Goal: Task Accomplishment & Management: Complete application form

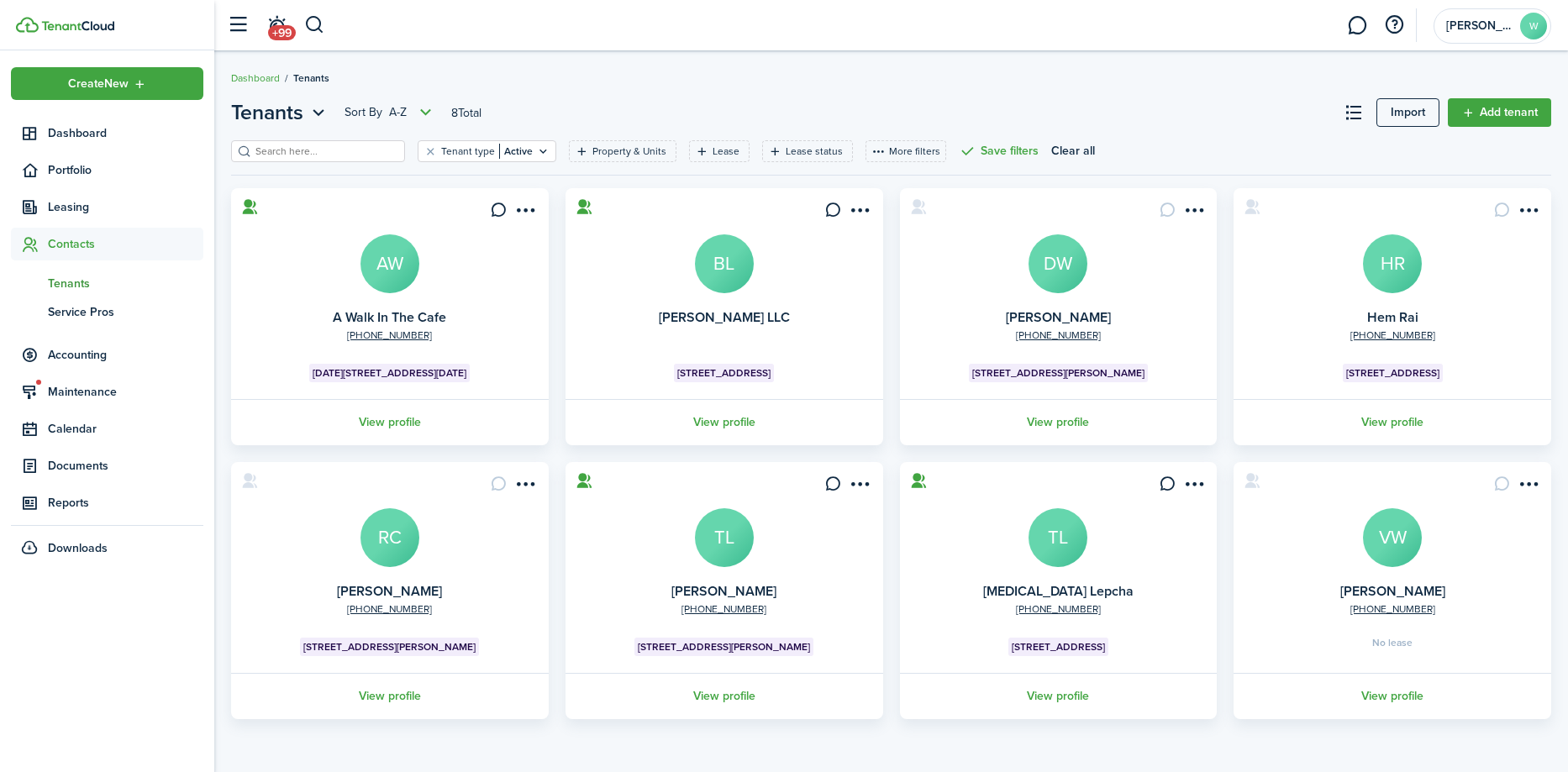
click at [379, 541] on avatar-text "RC" at bounding box center [390, 538] width 59 height 59
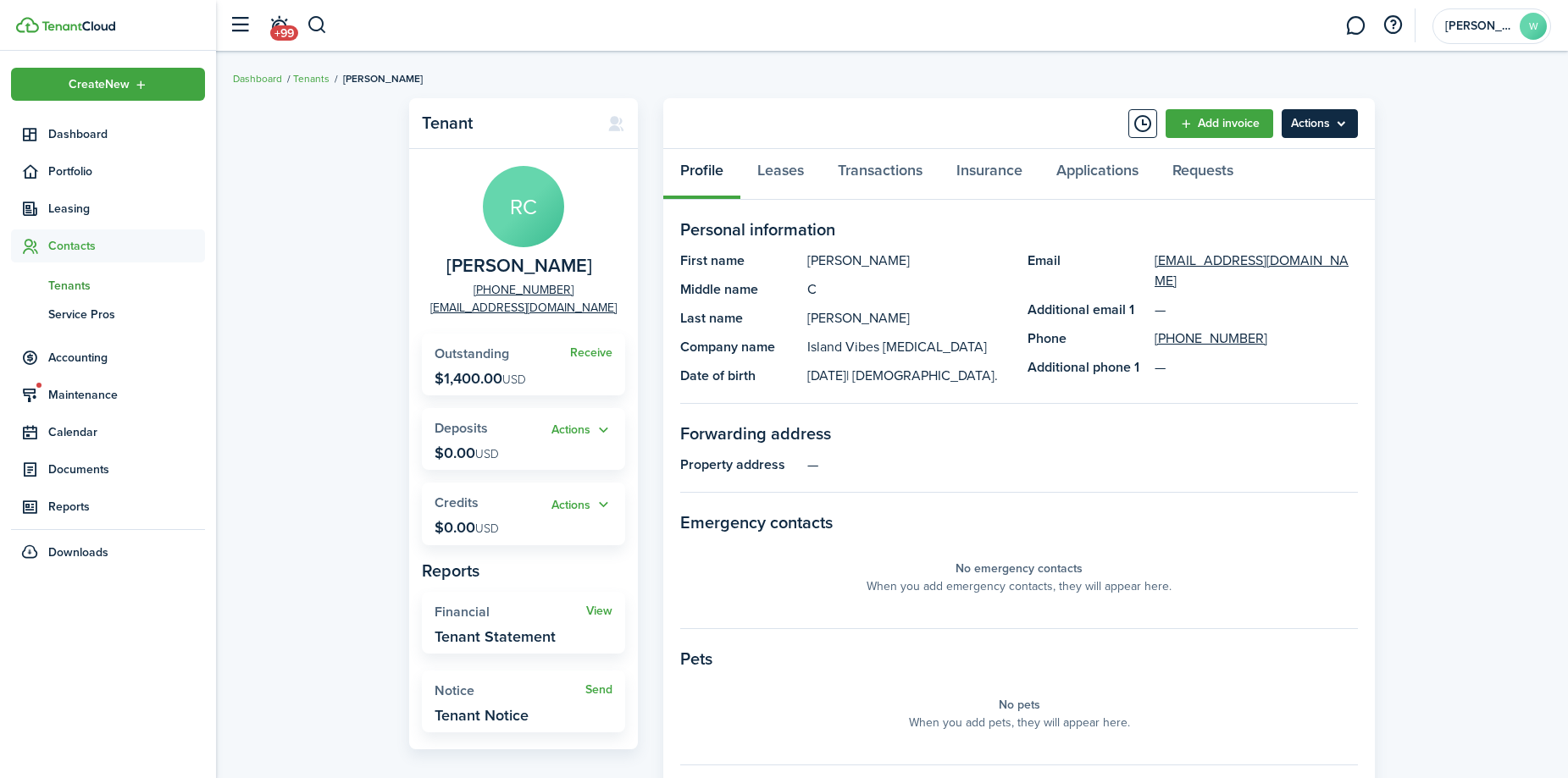
click at [1347, 117] on menu-btn "Actions" at bounding box center [1320, 123] width 77 height 29
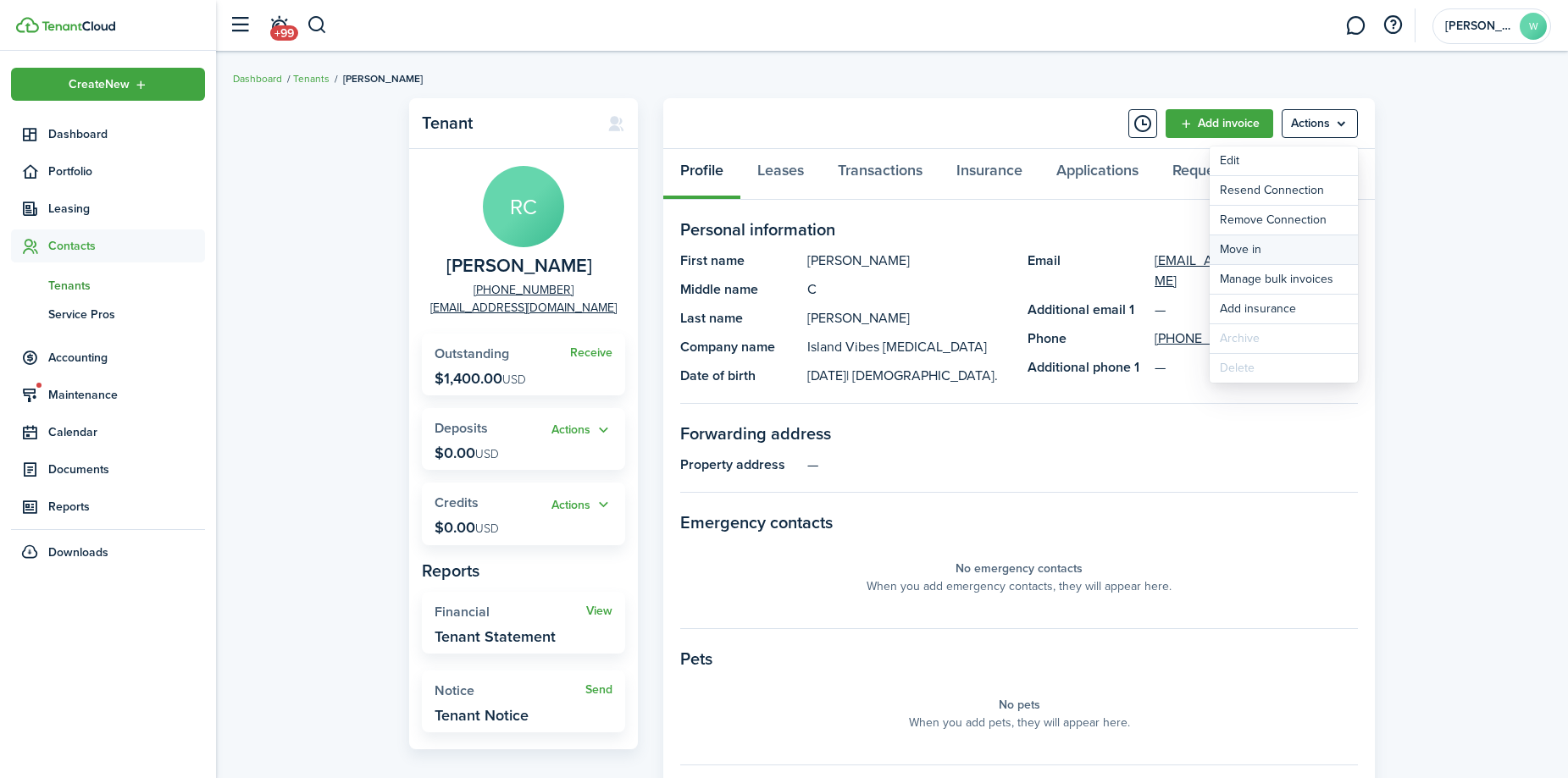
click at [1292, 245] on link "Move in" at bounding box center [1284, 249] width 149 height 29
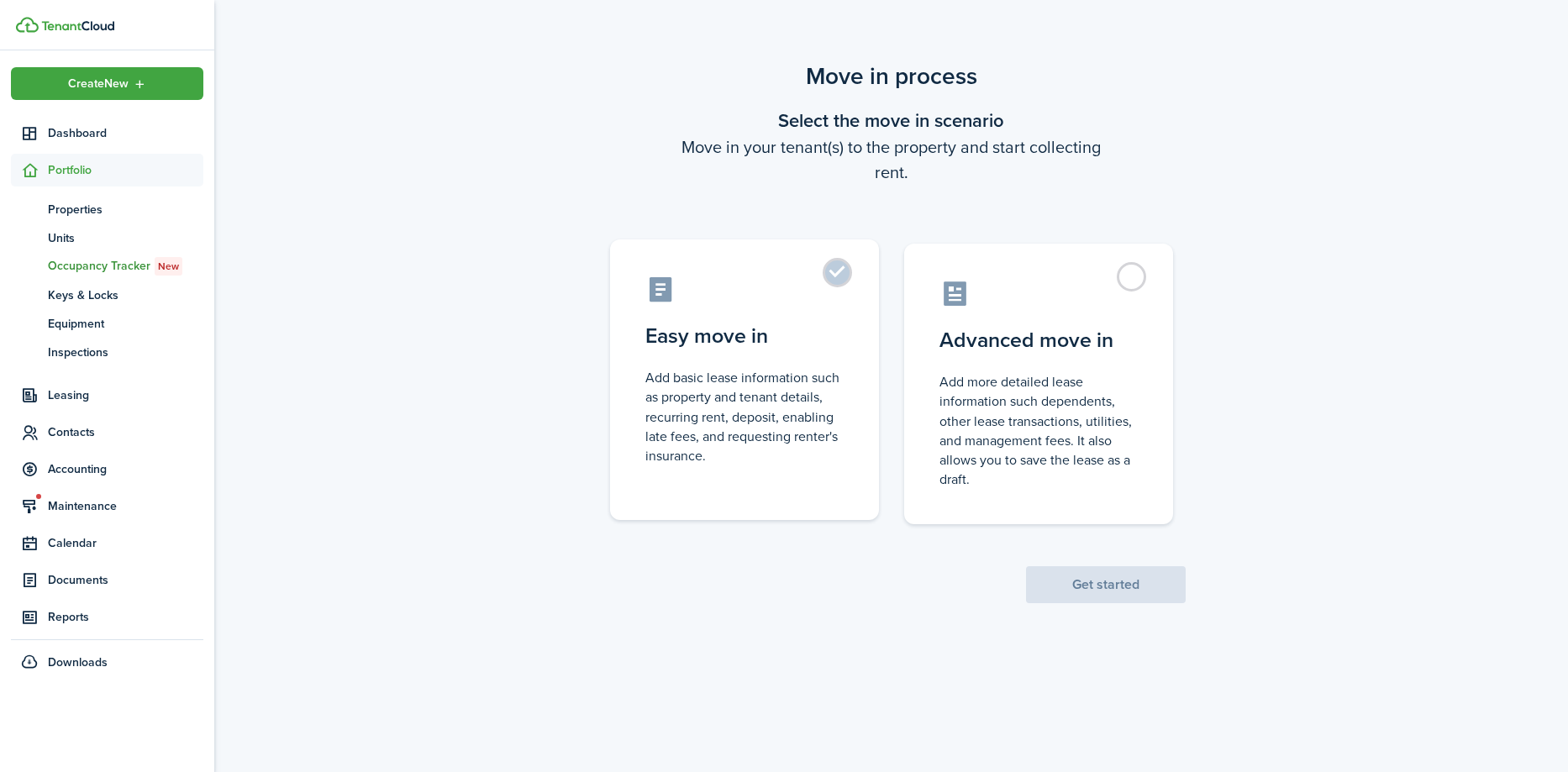
click at [833, 279] on label "Easy move in Add basic lease information such as property and tenant details, r…" at bounding box center [744, 380] width 269 height 281
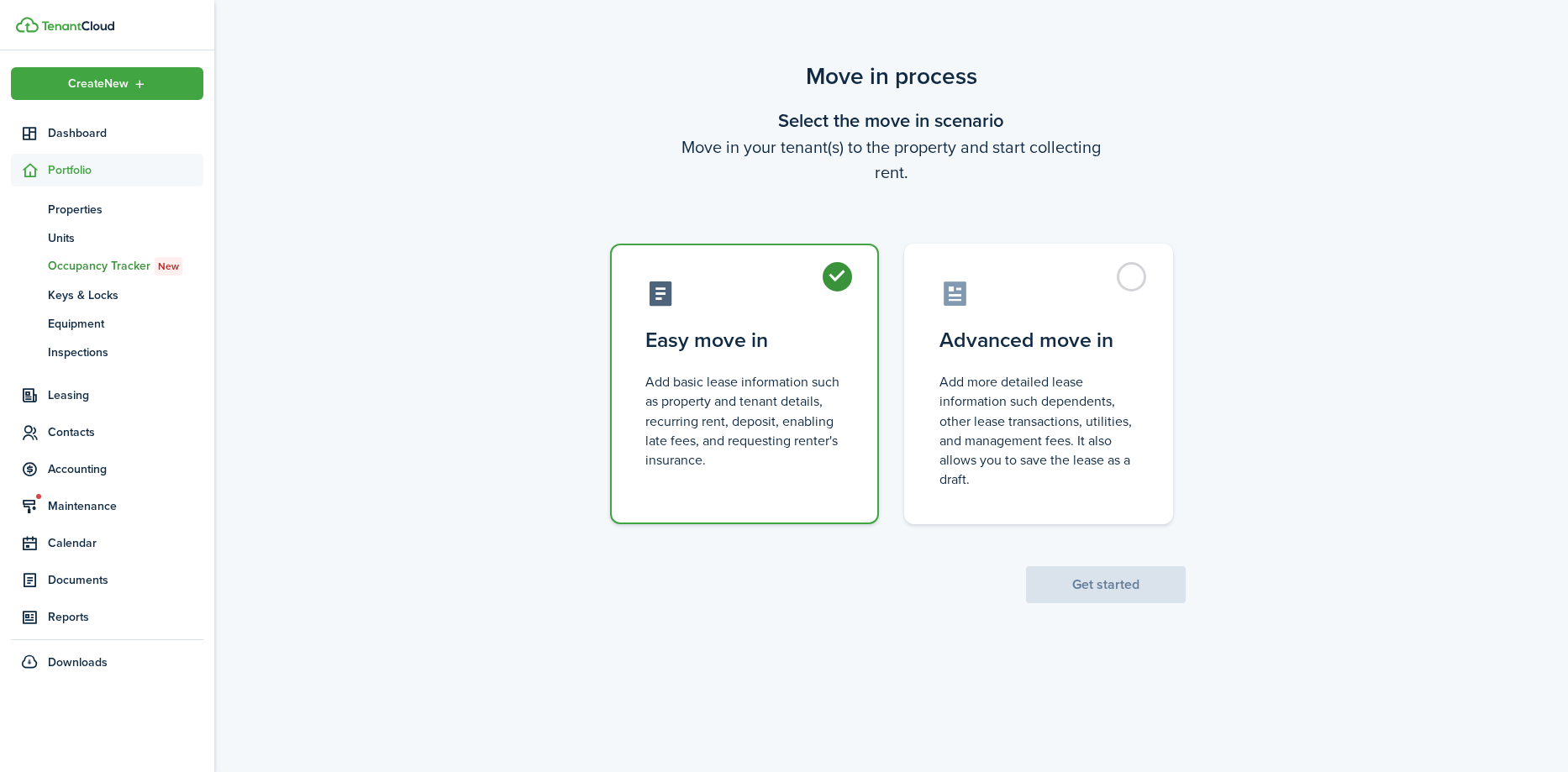
radio input "true"
click at [1041, 591] on button "Get started" at bounding box center [1106, 585] width 159 height 37
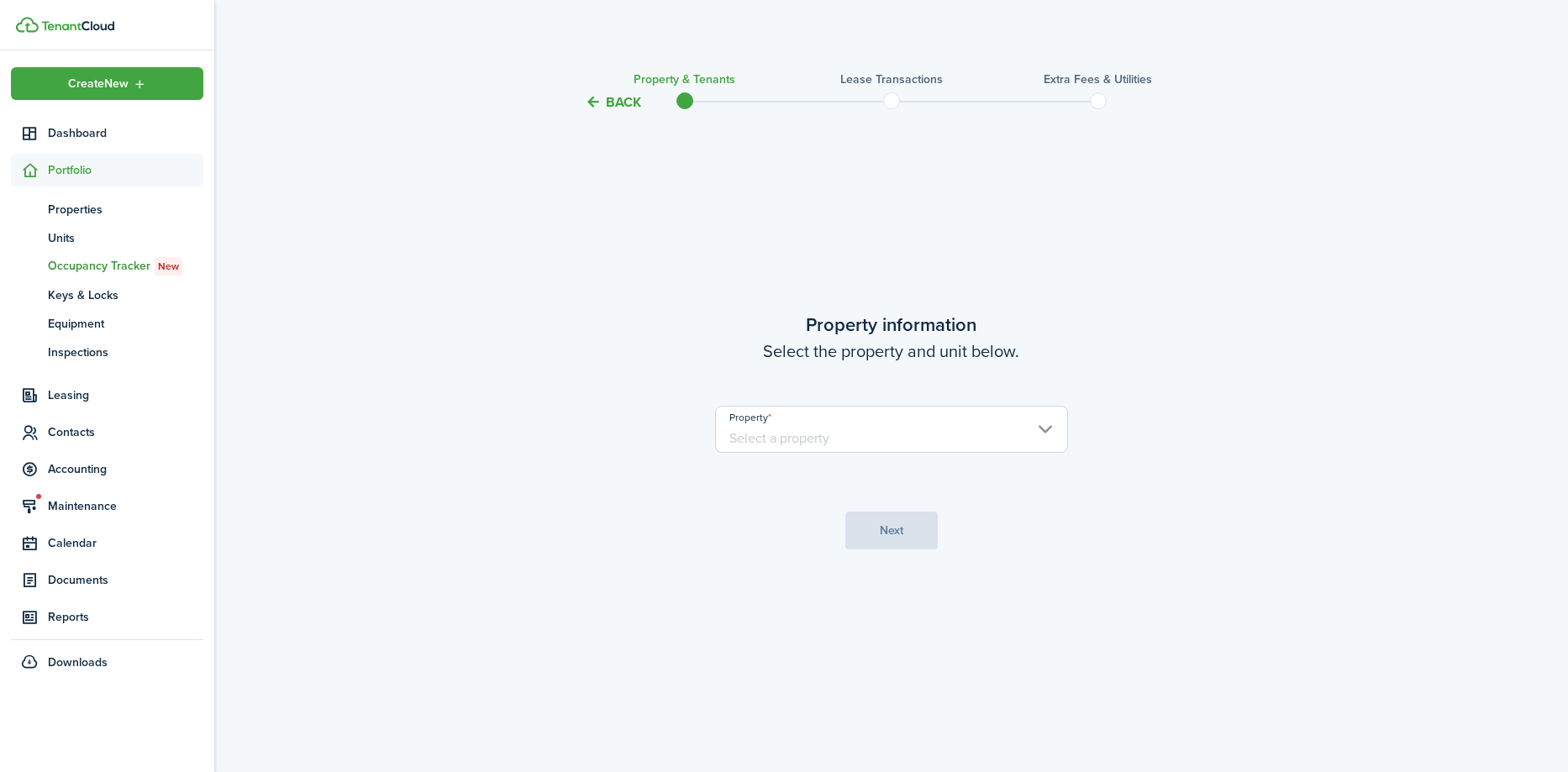
click at [958, 448] on input "Property" at bounding box center [891, 429] width 352 height 47
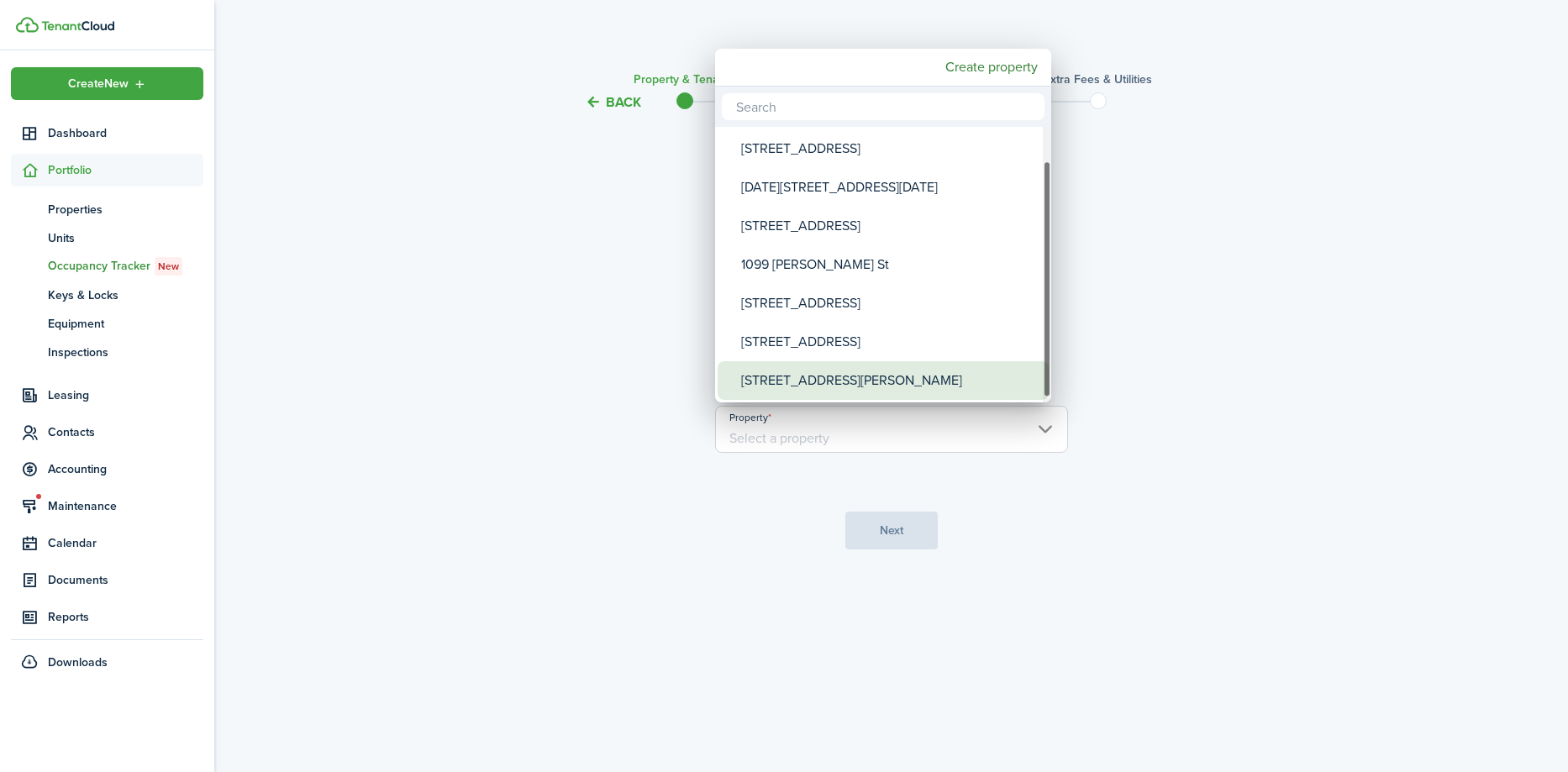
click at [838, 392] on div "[STREET_ADDRESS][PERSON_NAME]" at bounding box center [890, 381] width 297 height 38
type input "[STREET_ADDRESS][PERSON_NAME]"
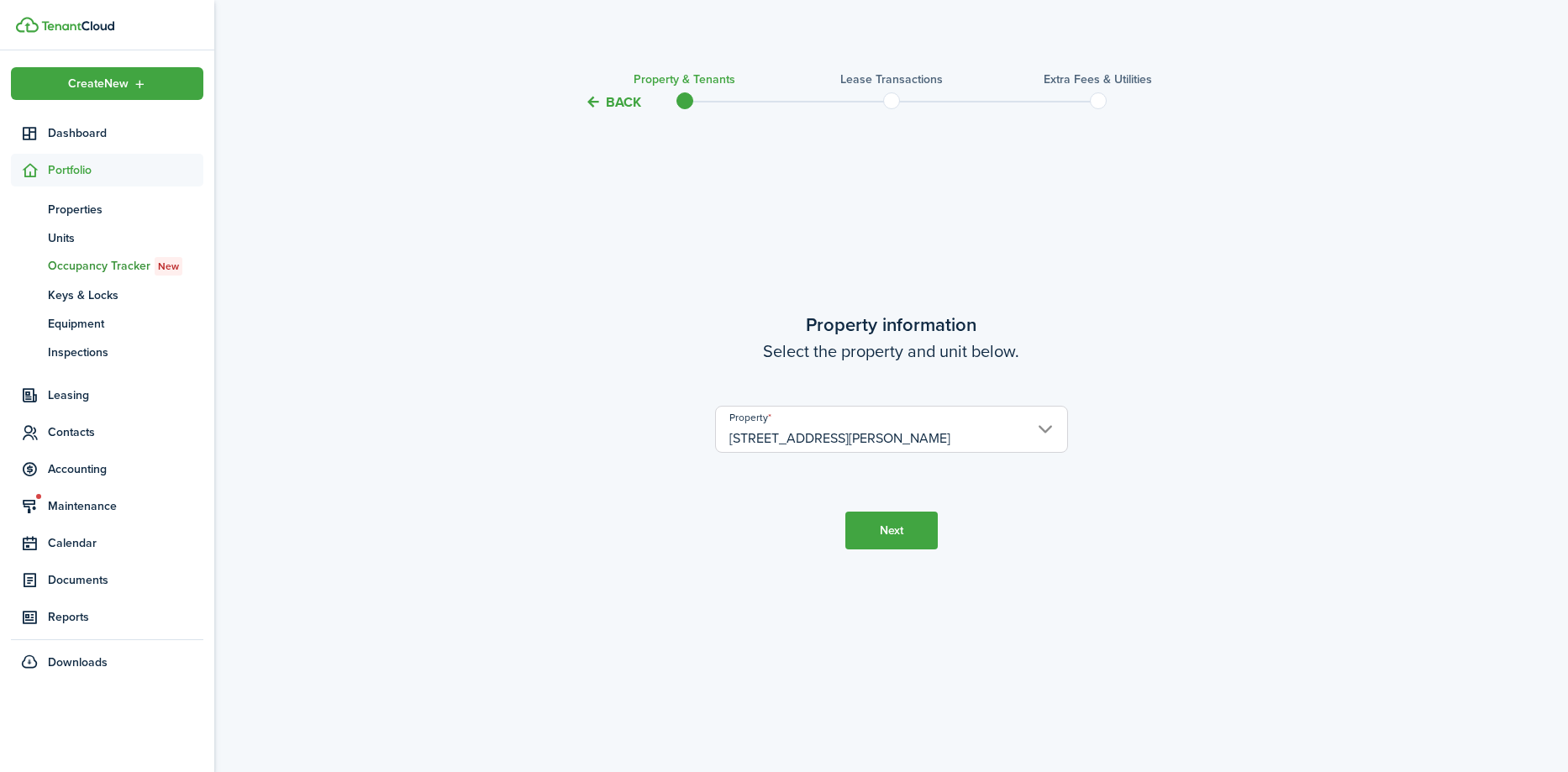
click at [880, 527] on button "Next" at bounding box center [891, 530] width 92 height 38
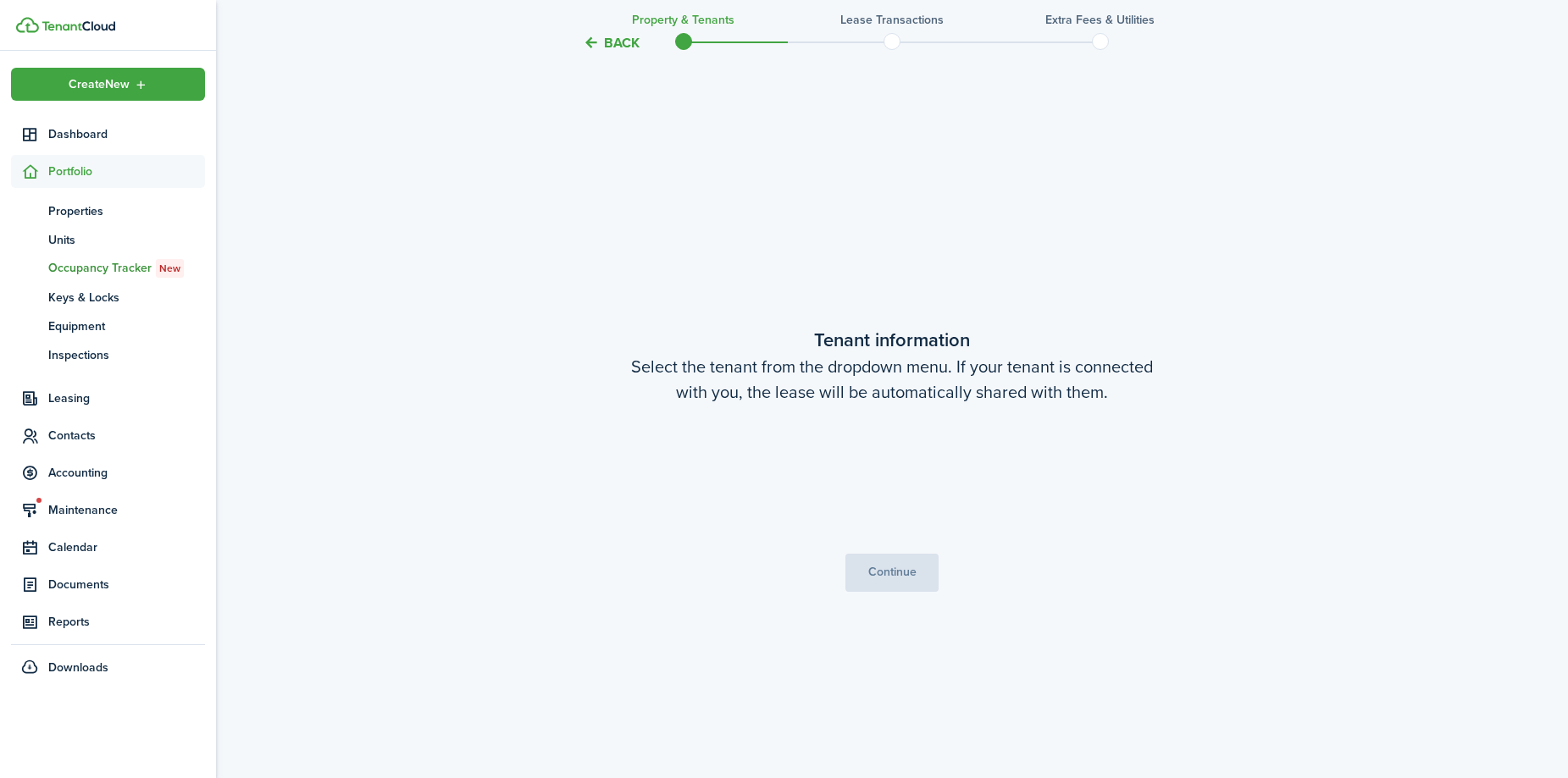
scroll to position [664, 0]
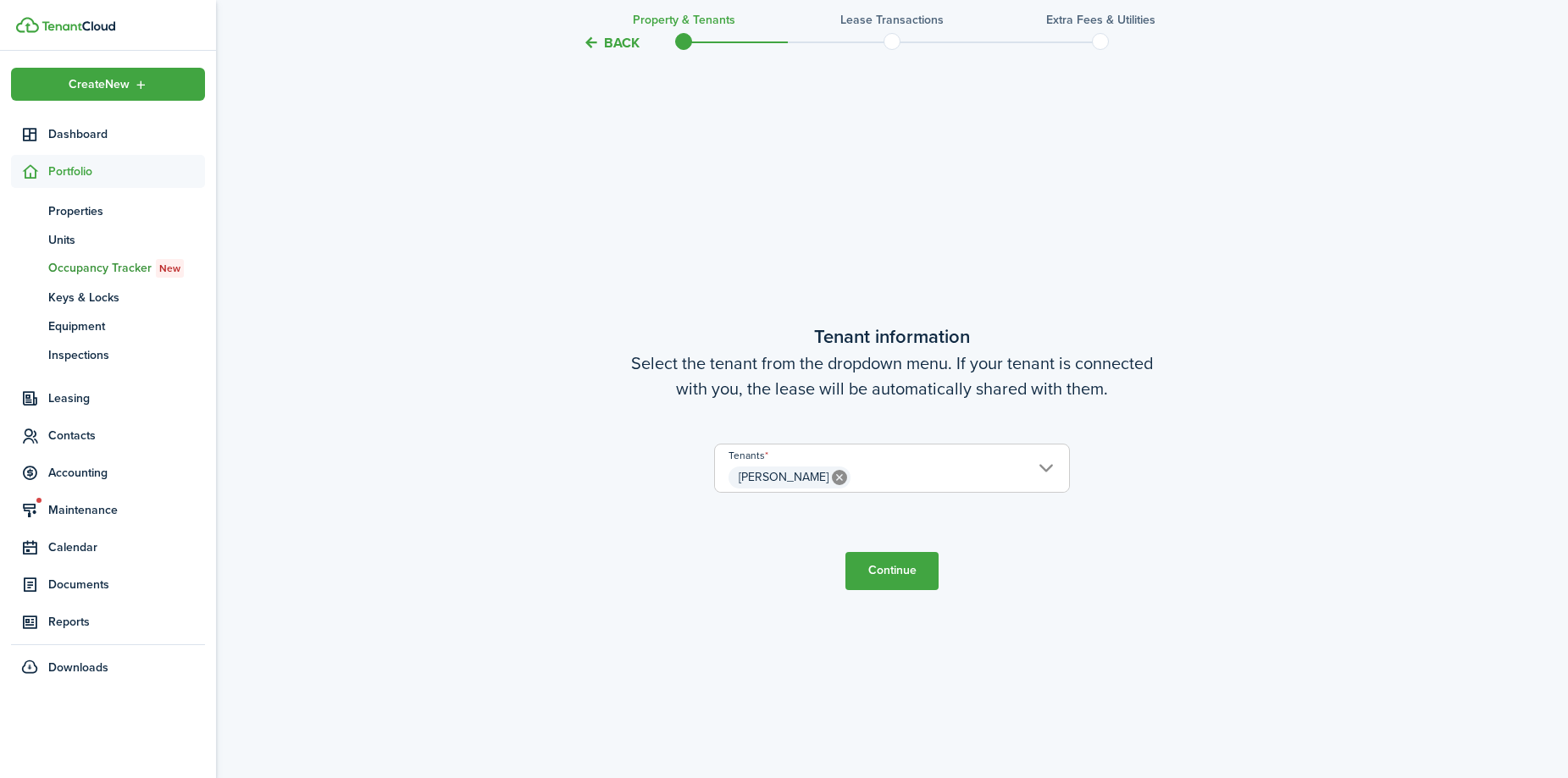
click at [909, 567] on button "Continue" at bounding box center [892, 570] width 93 height 38
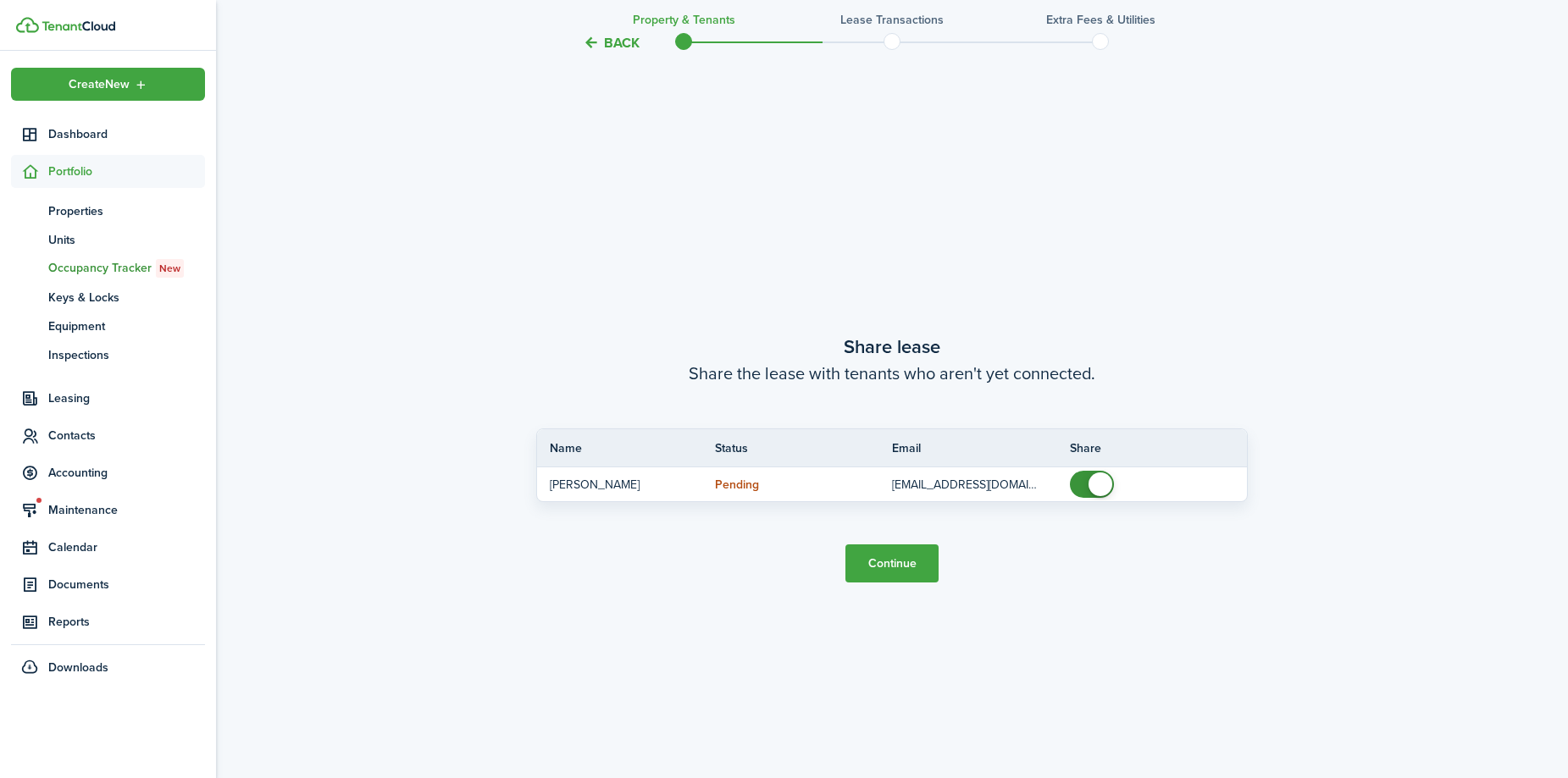
scroll to position [1443, 0]
click at [909, 567] on button "Continue" at bounding box center [892, 561] width 93 height 38
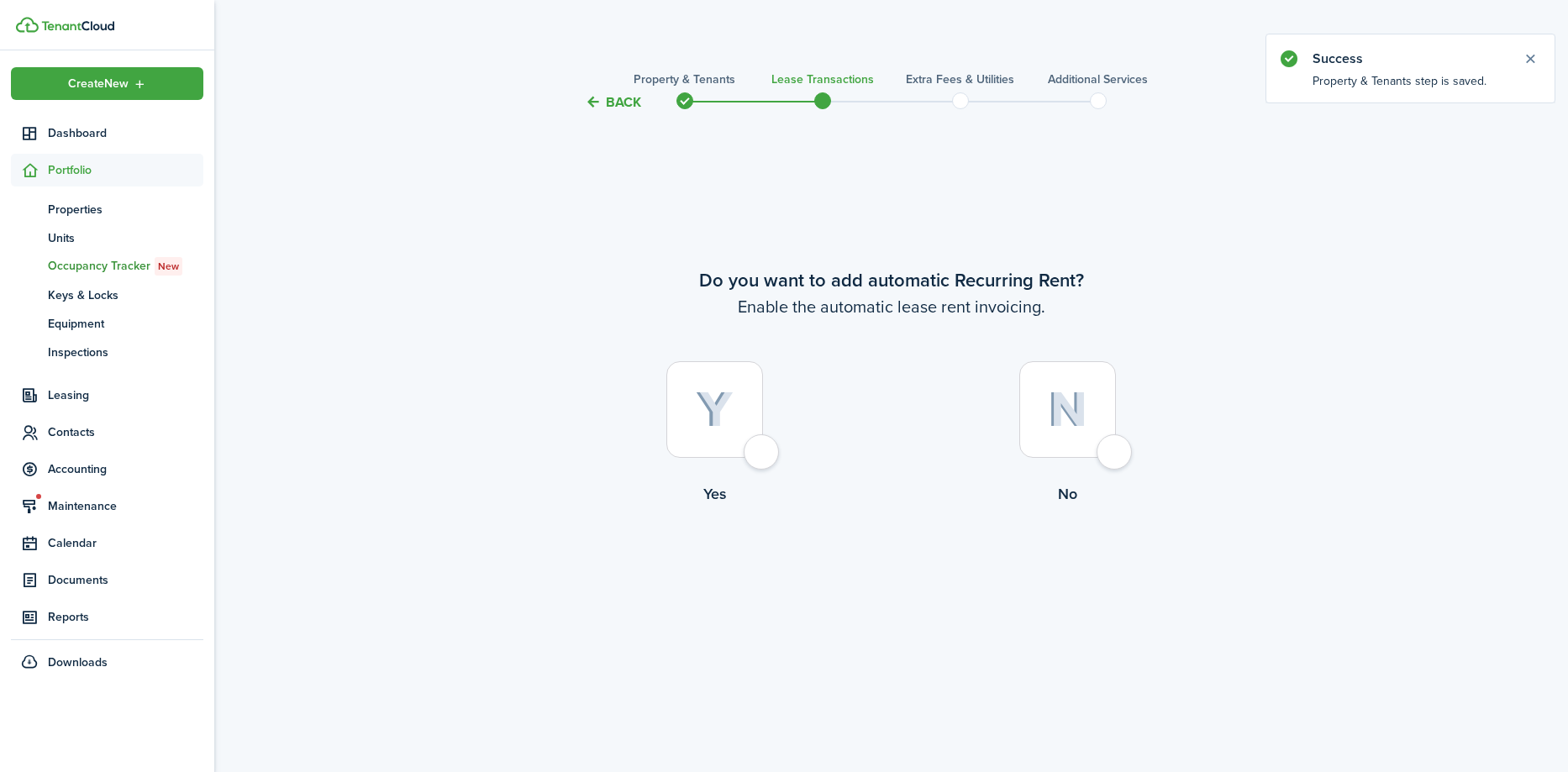
click at [762, 458] on div at bounding box center [715, 410] width 97 height 97
radio input "true"
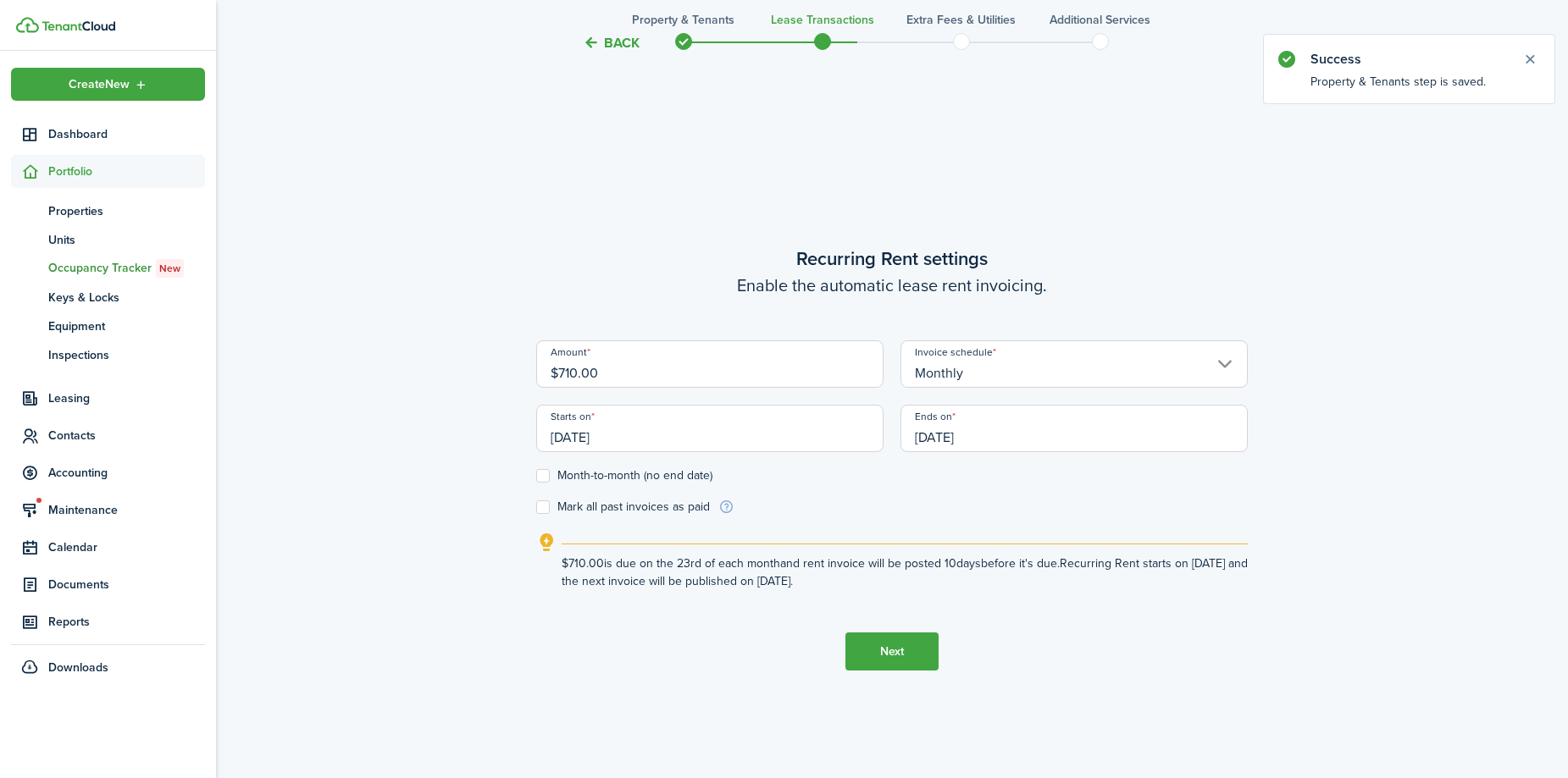
scroll to position [664, 0]
click at [567, 369] on input "$710.00" at bounding box center [710, 362] width 347 height 47
type input "$700.00"
click at [891, 662] on button "Next" at bounding box center [892, 650] width 93 height 38
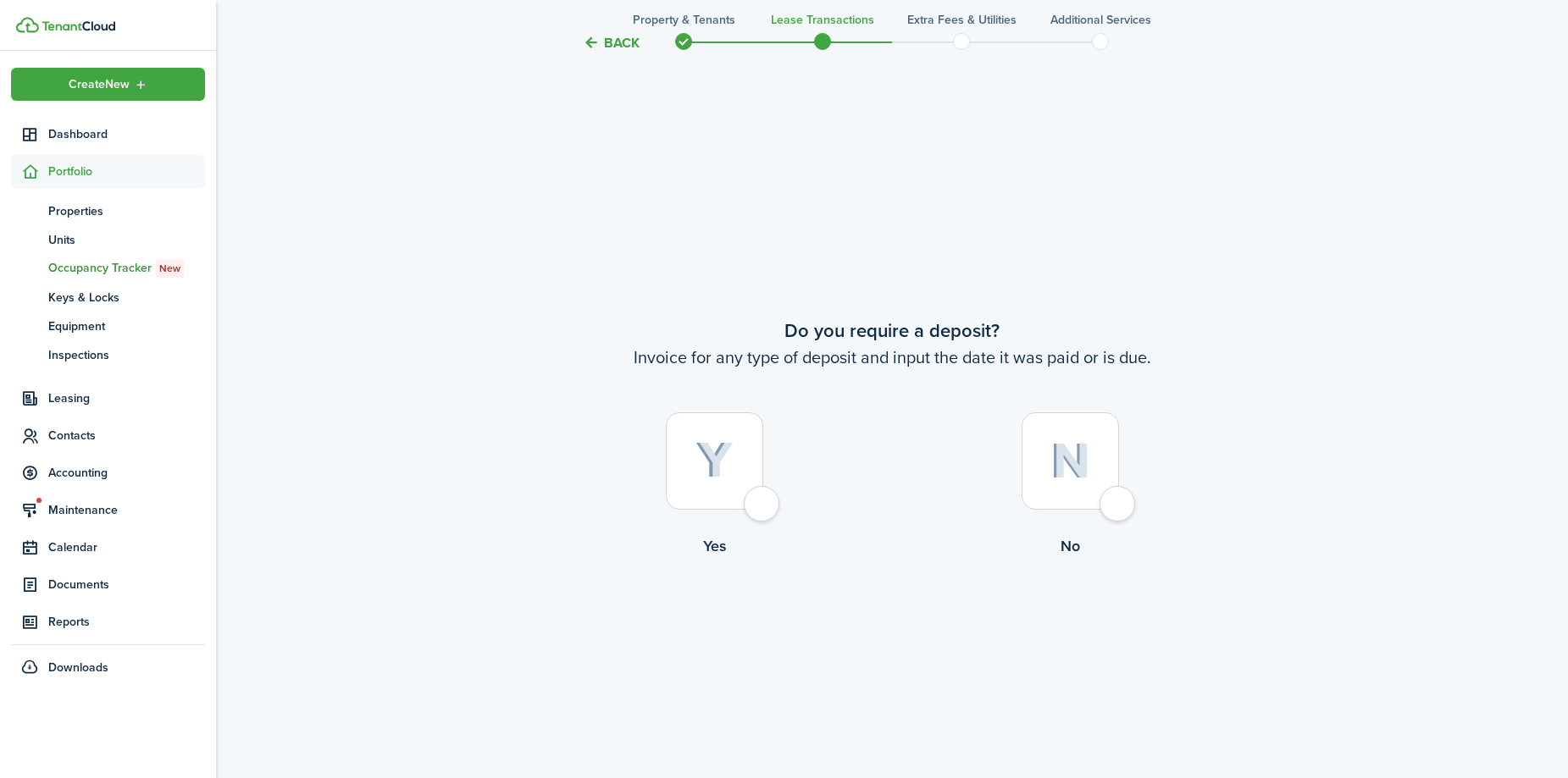
scroll to position [1443, 0]
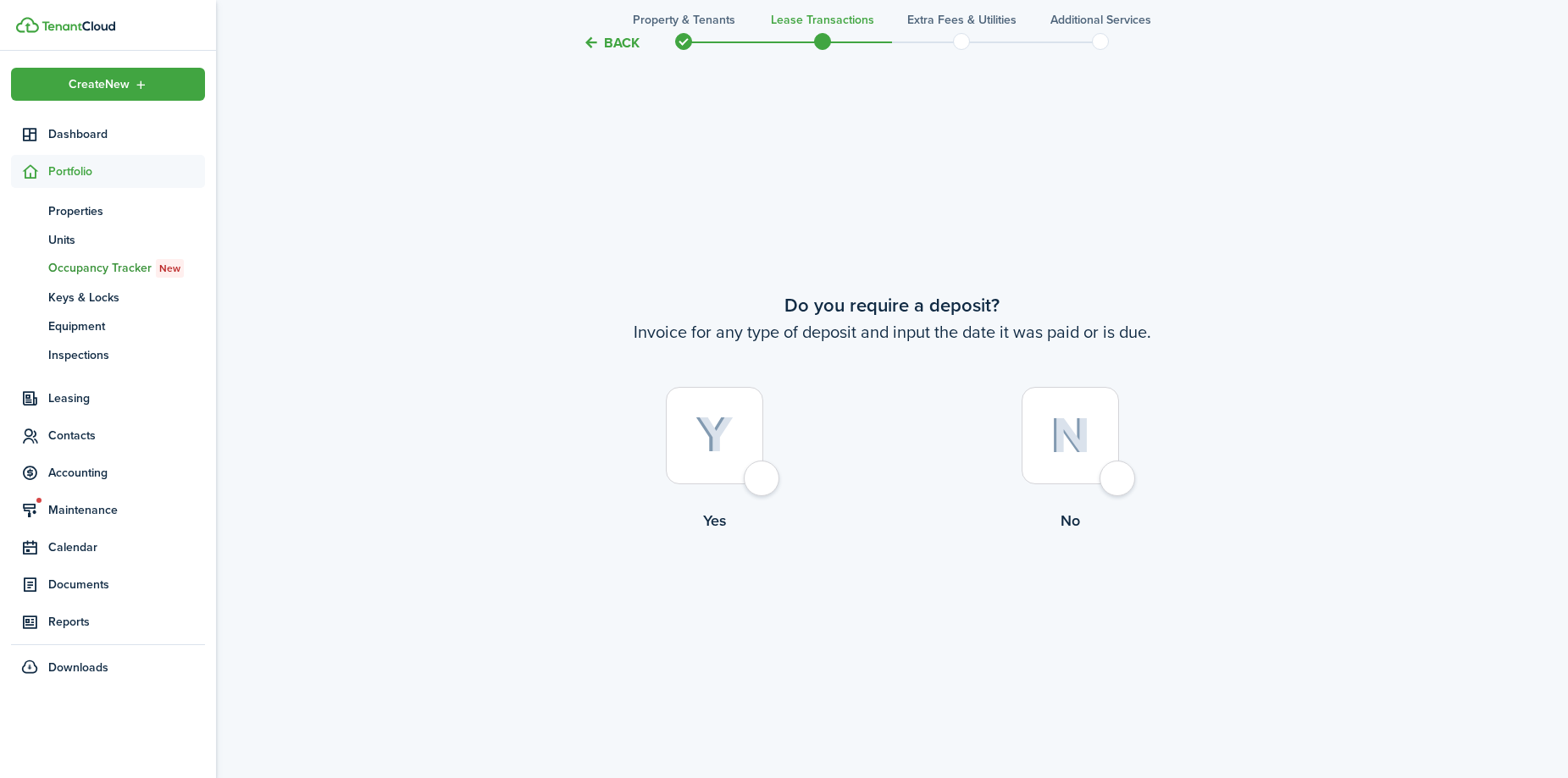
click at [763, 485] on div at bounding box center [714, 436] width 98 height 98
radio input "true"
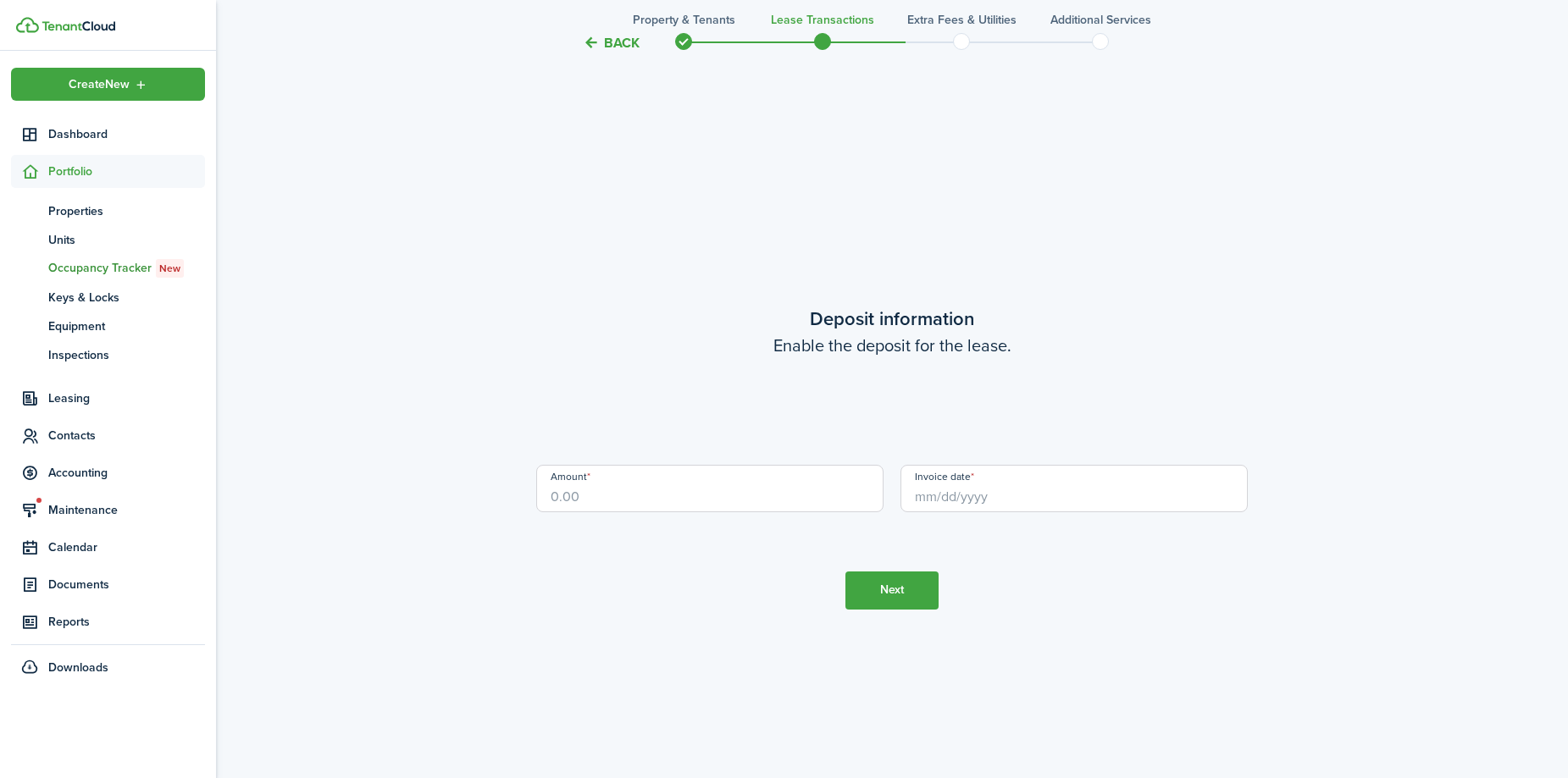
scroll to position [2221, 0]
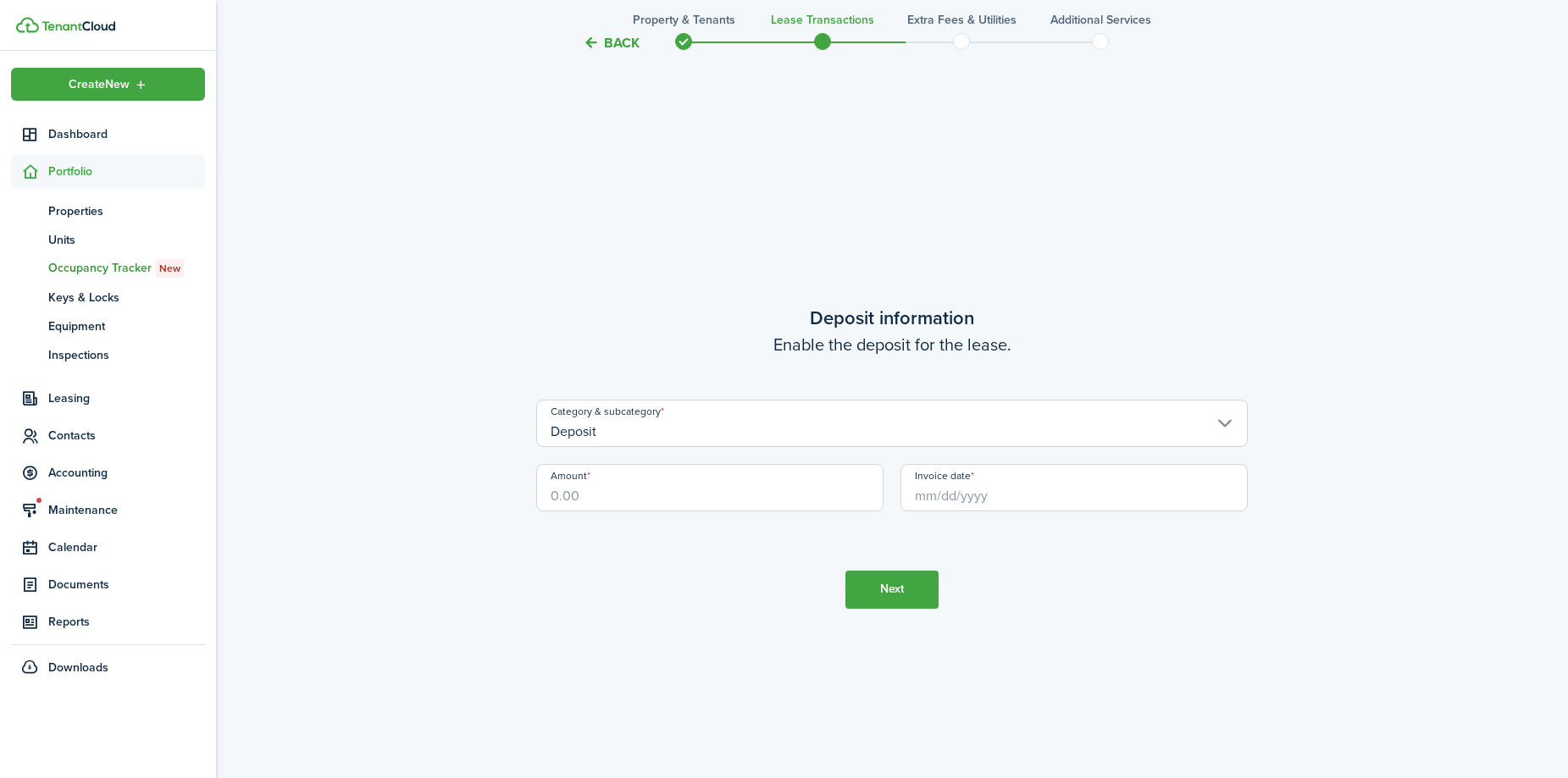
click at [712, 497] on input "Amount" at bounding box center [710, 487] width 347 height 47
click at [1023, 490] on input "Invoice date" at bounding box center [1074, 487] width 347 height 47
type input "$700.00"
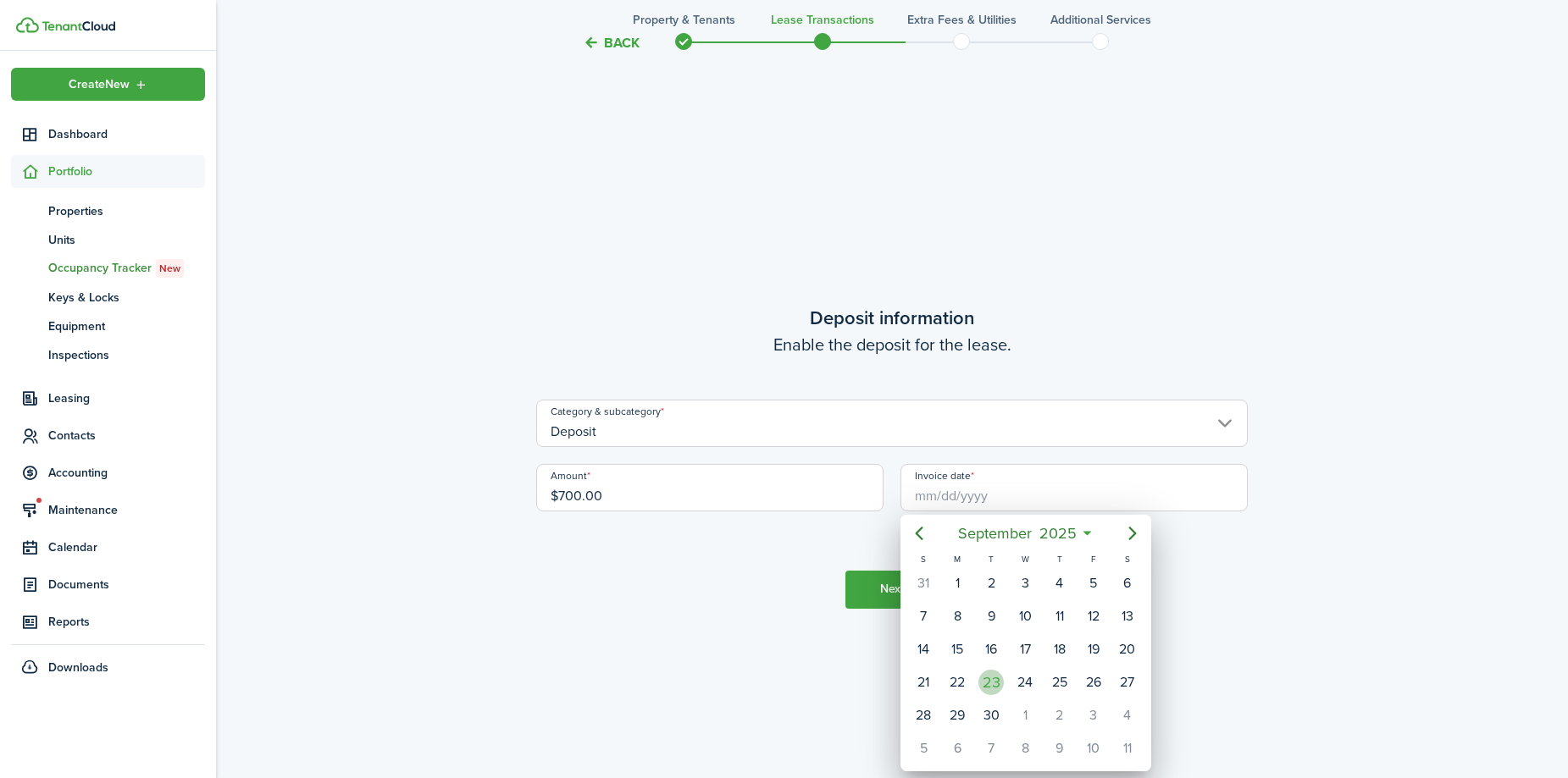
click at [996, 688] on div "23" at bounding box center [991, 683] width 26 height 26
type input "[DATE]"
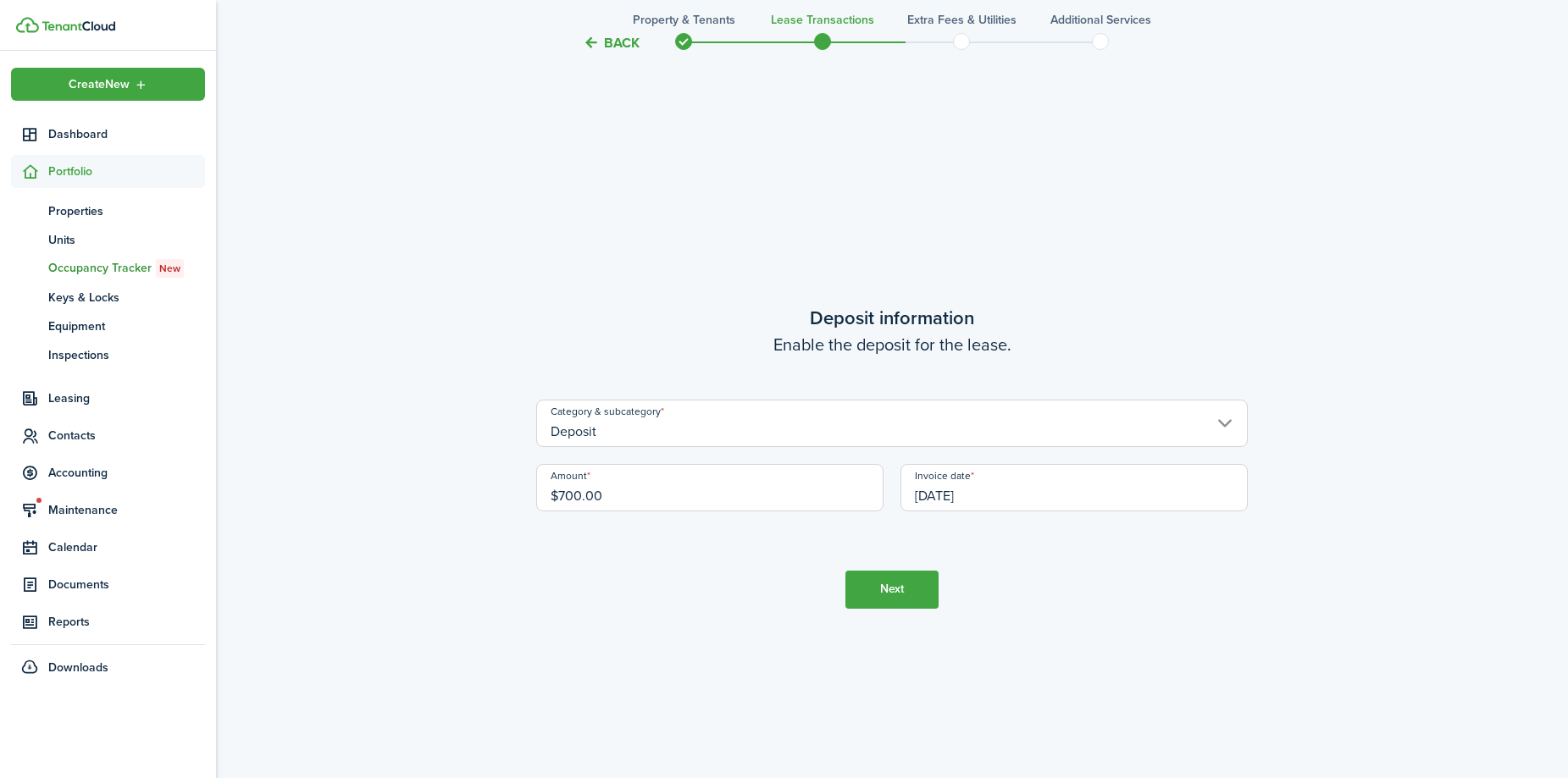
click at [906, 592] on button "Next" at bounding box center [892, 590] width 93 height 38
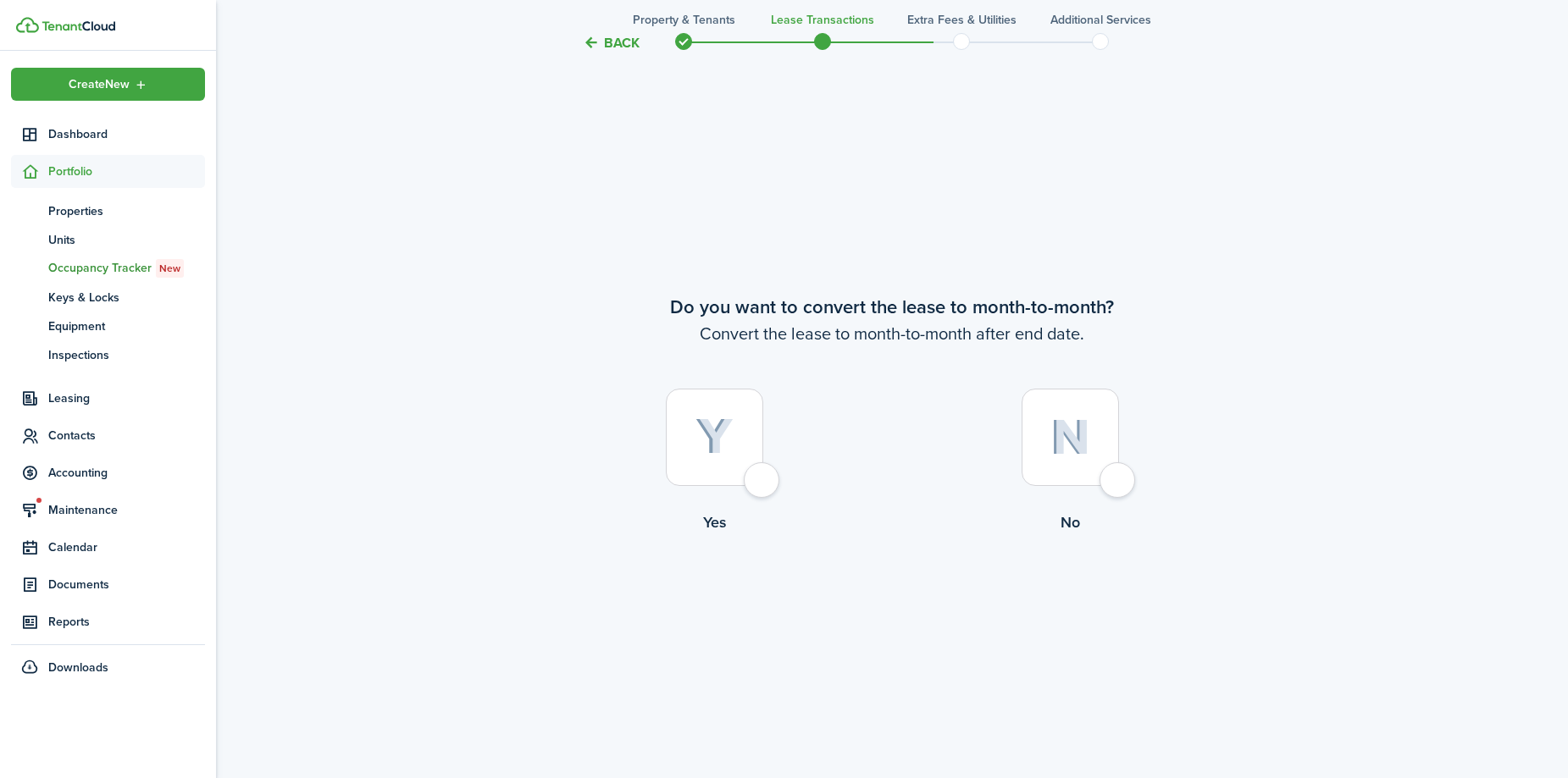
scroll to position [3000, 0]
click at [763, 480] on div at bounding box center [714, 436] width 98 height 98
radio input "true"
click at [888, 604] on button "Continue" at bounding box center [892, 601] width 93 height 38
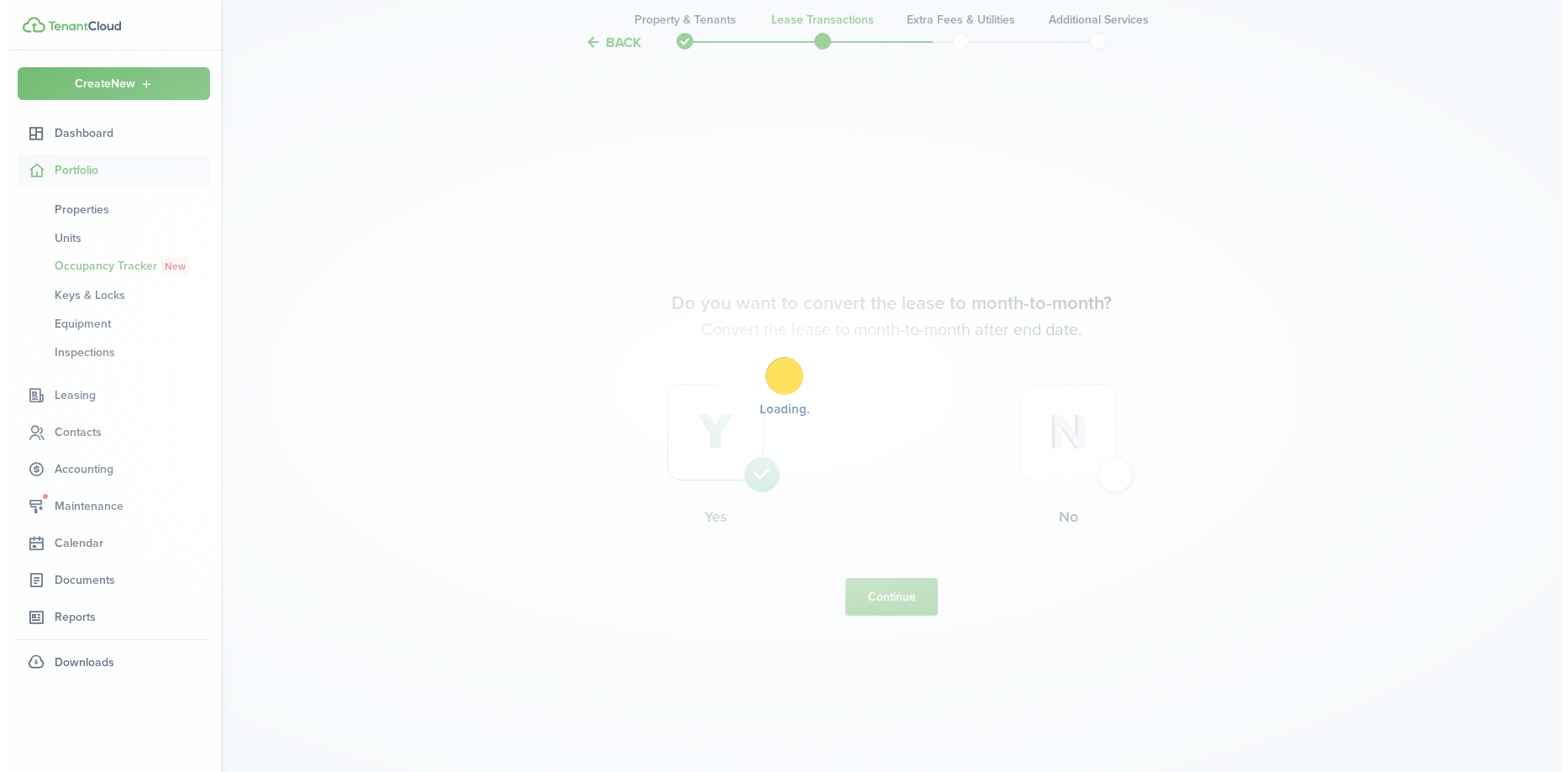
scroll to position [0, 0]
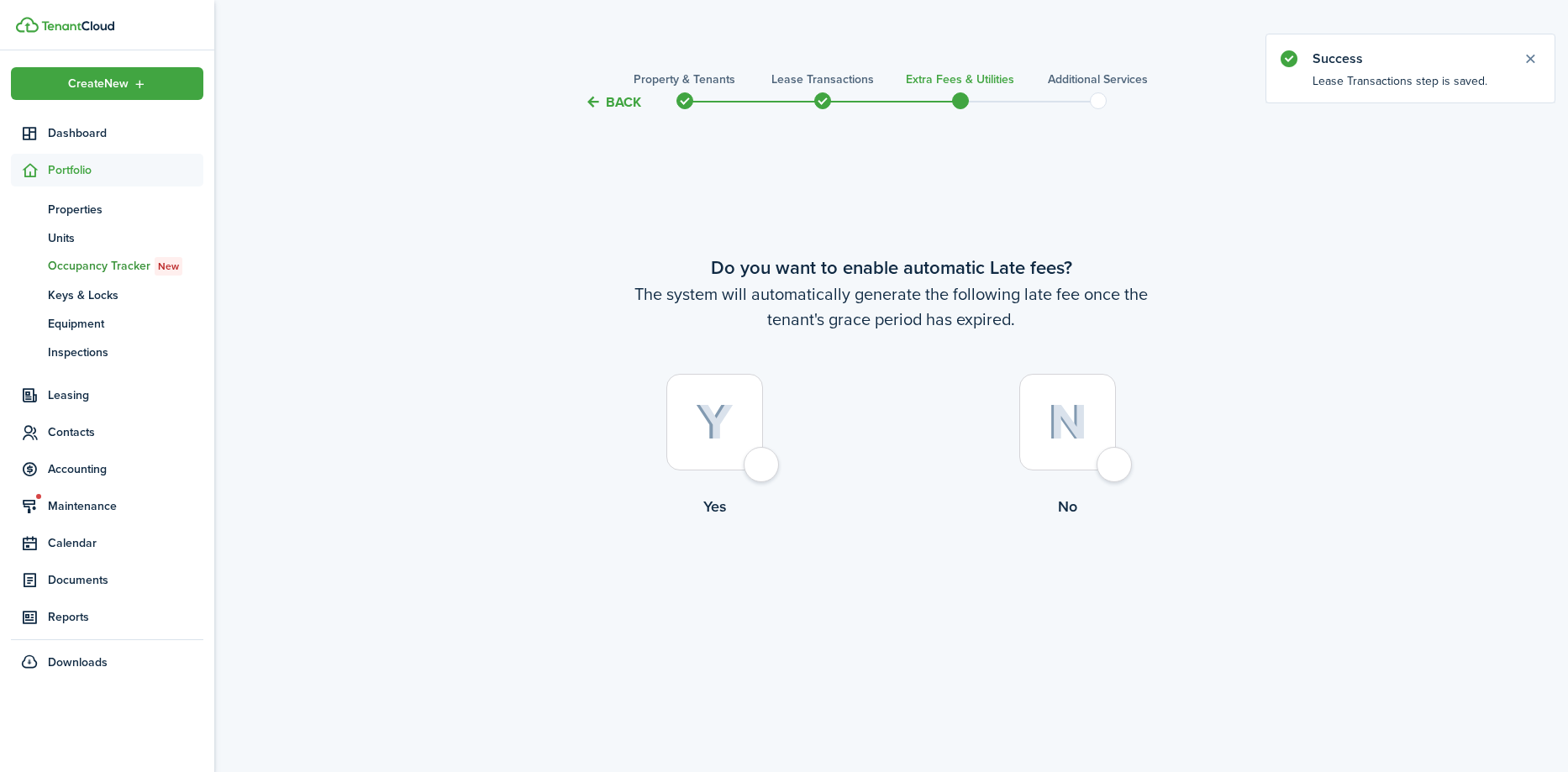
click at [754, 464] on div at bounding box center [715, 422] width 97 height 97
radio input "true"
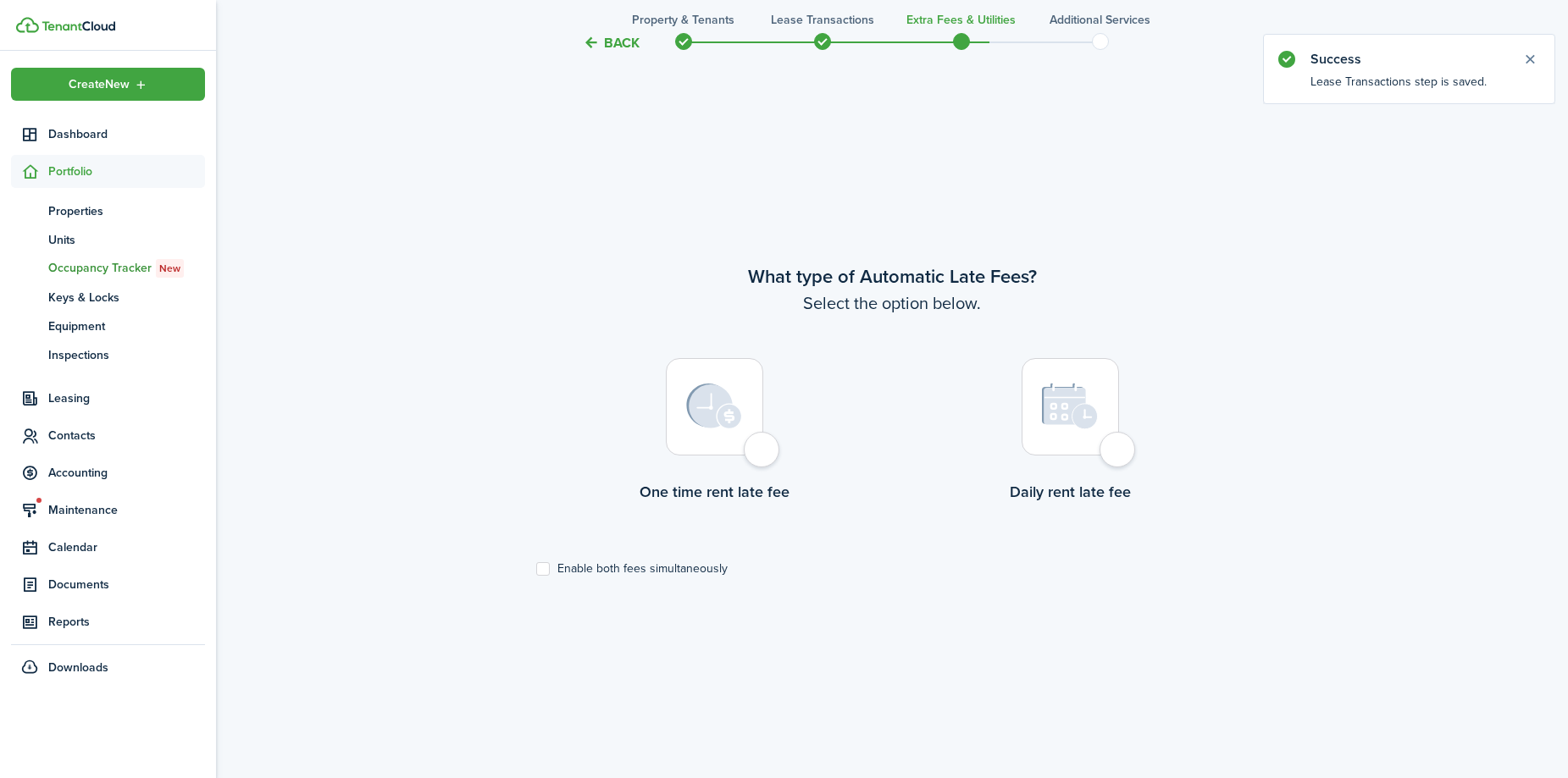
scroll to position [664, 0]
click at [1109, 447] on div at bounding box center [1071, 404] width 98 height 98
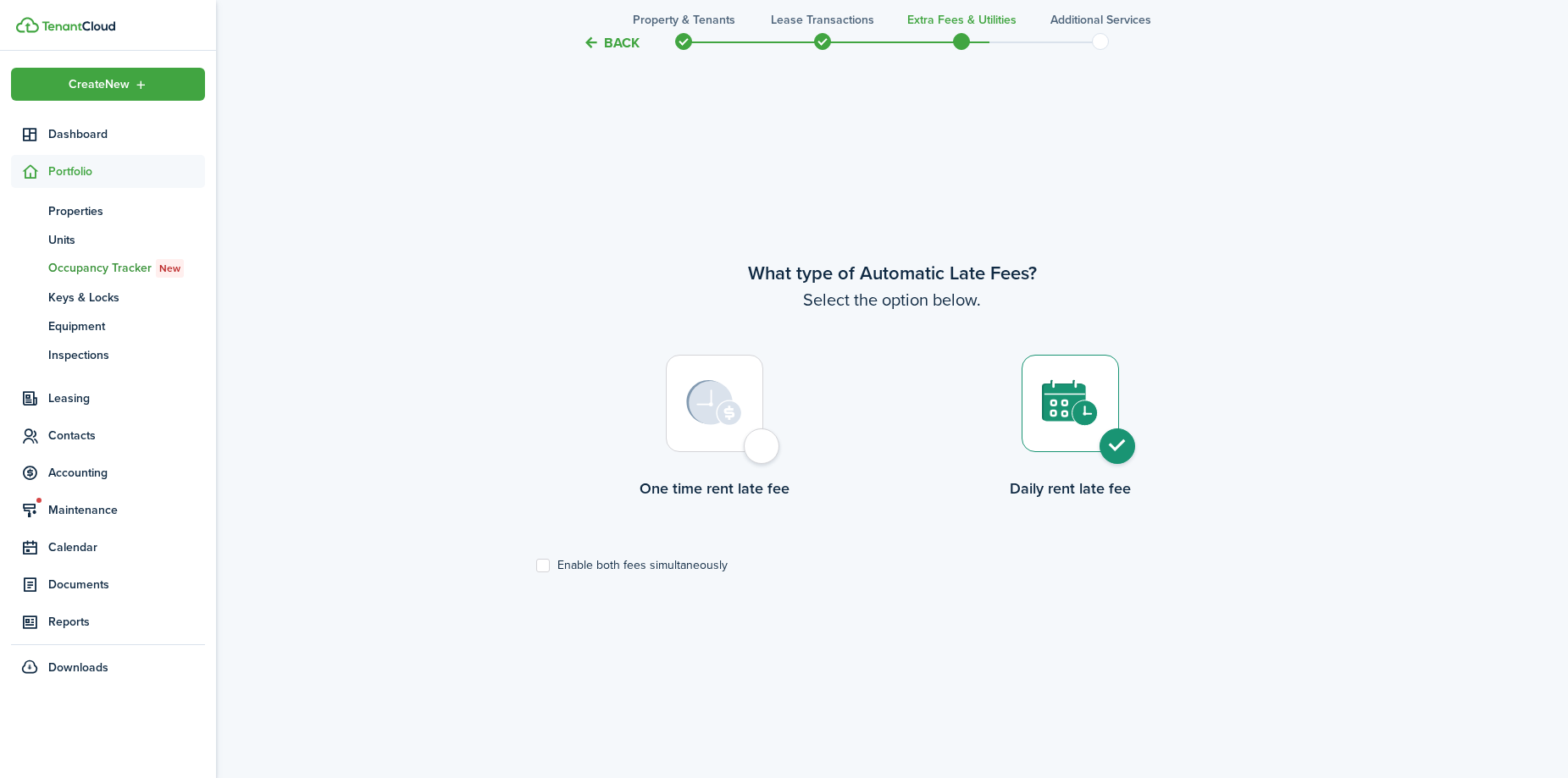
radio input "true"
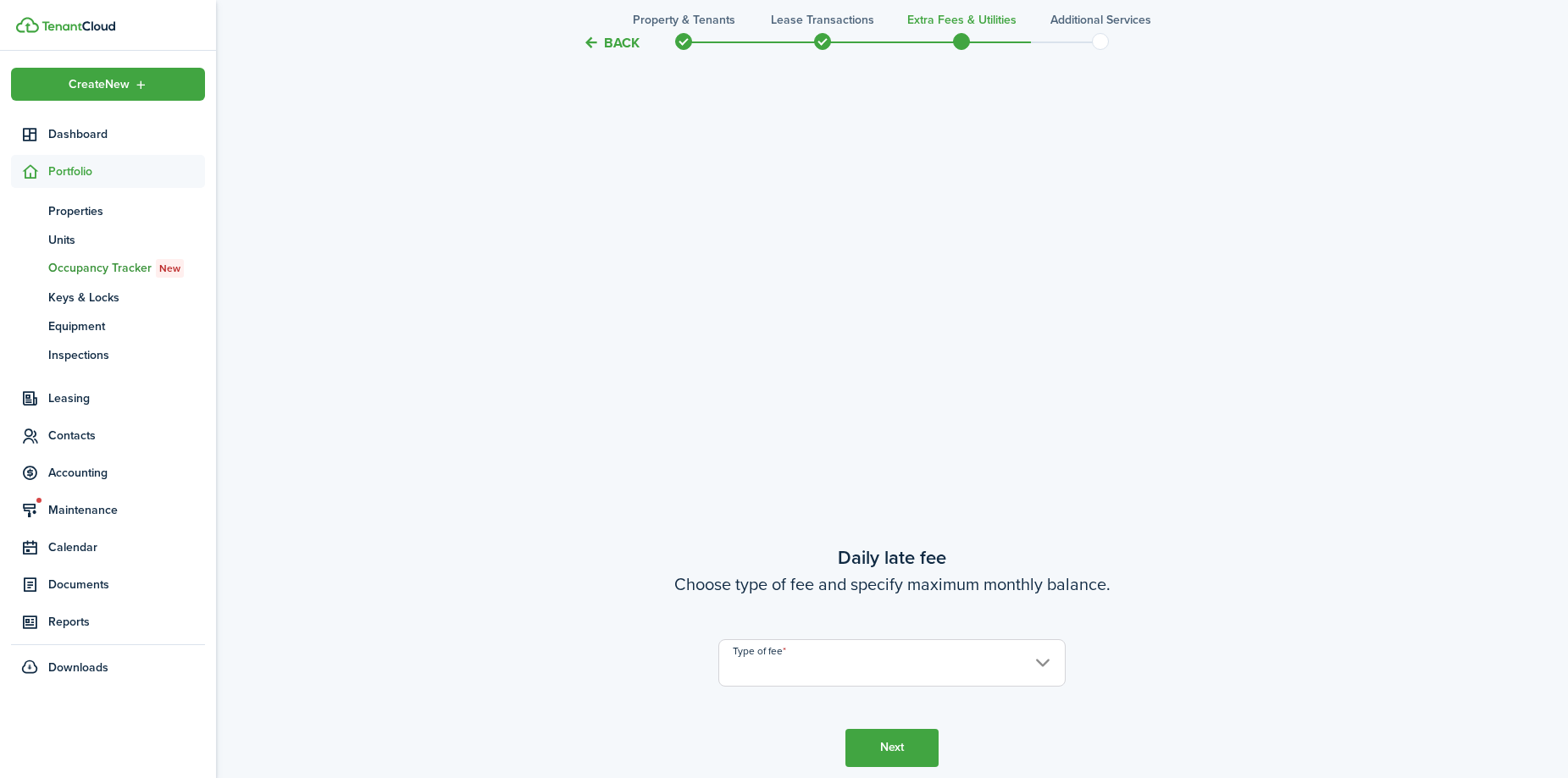
scroll to position [1443, 0]
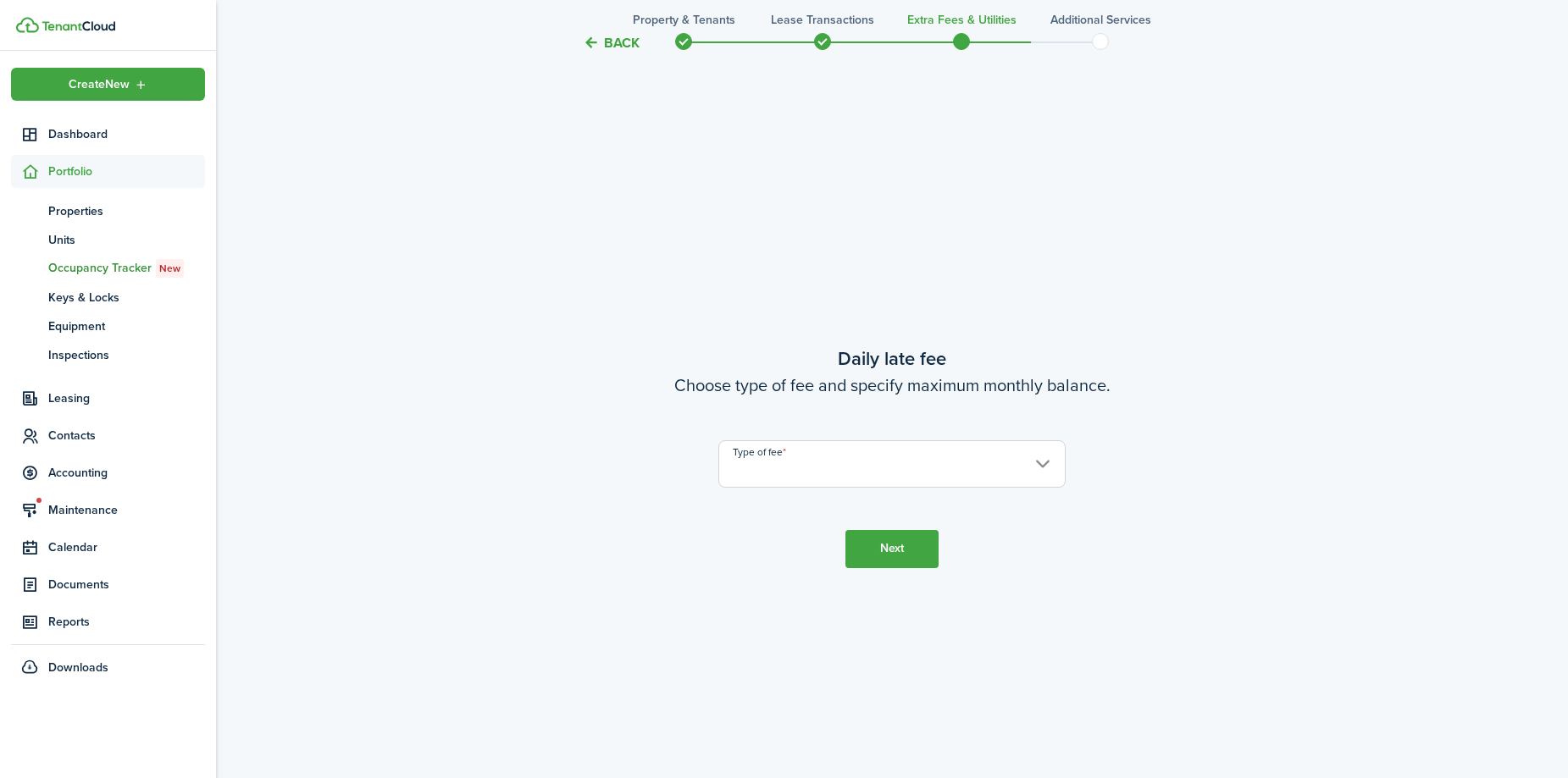
click at [799, 466] on input "Type of fee" at bounding box center [892, 463] width 347 height 47
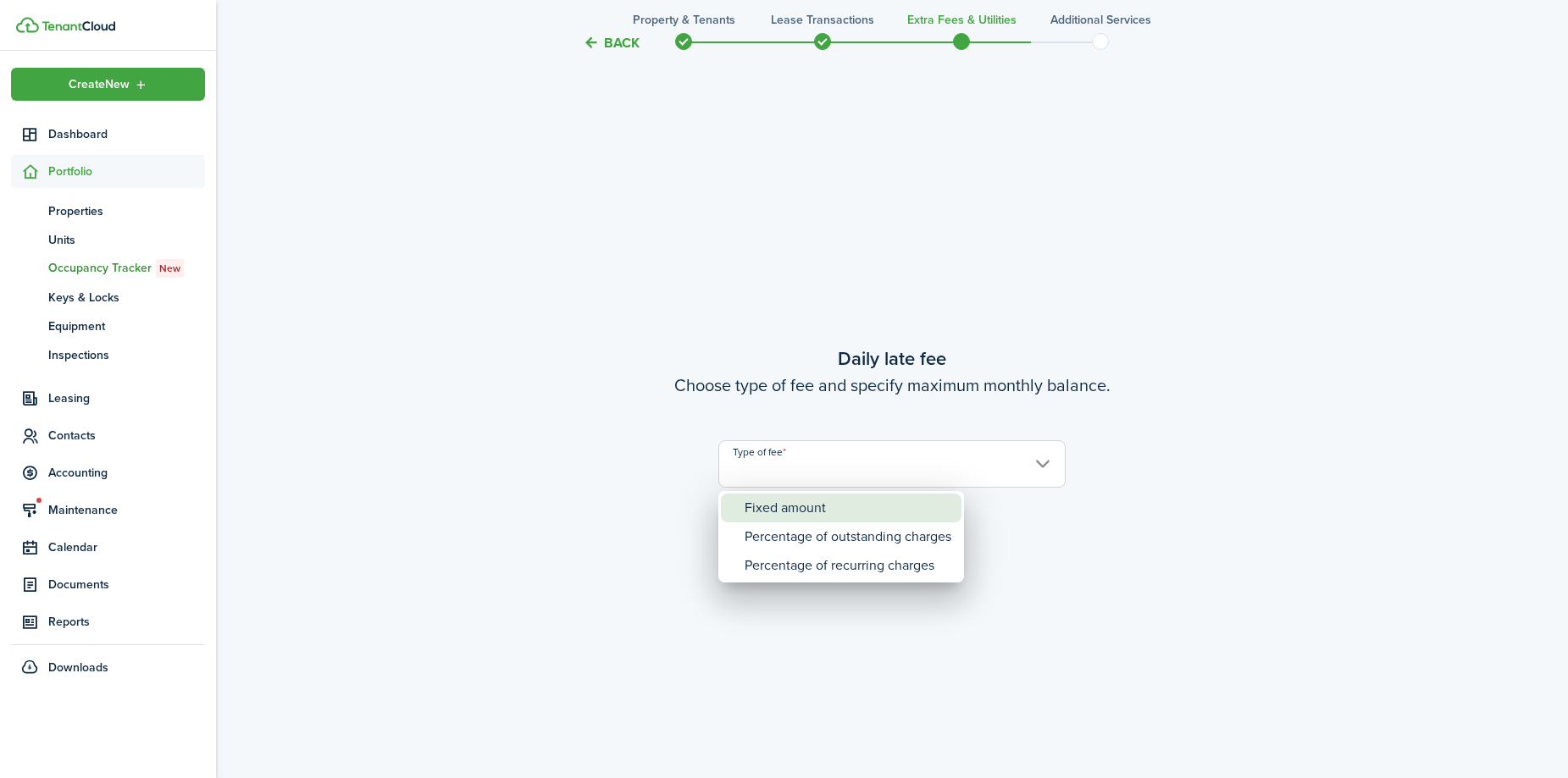
click at [799, 507] on div "Fixed amount" at bounding box center [848, 508] width 207 height 29
type input "Fixed amount"
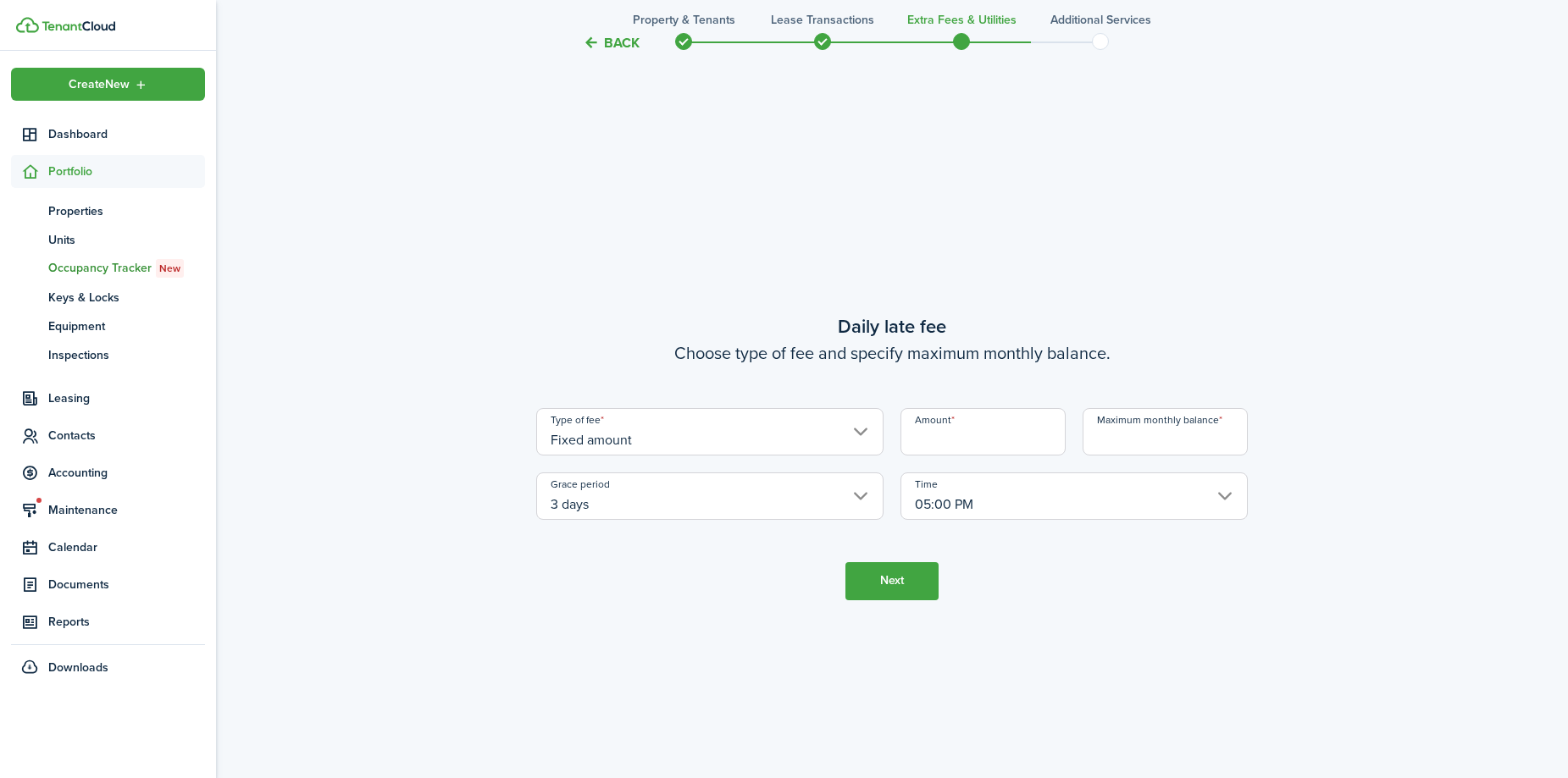
click at [664, 504] on input "3 days" at bounding box center [710, 496] width 347 height 47
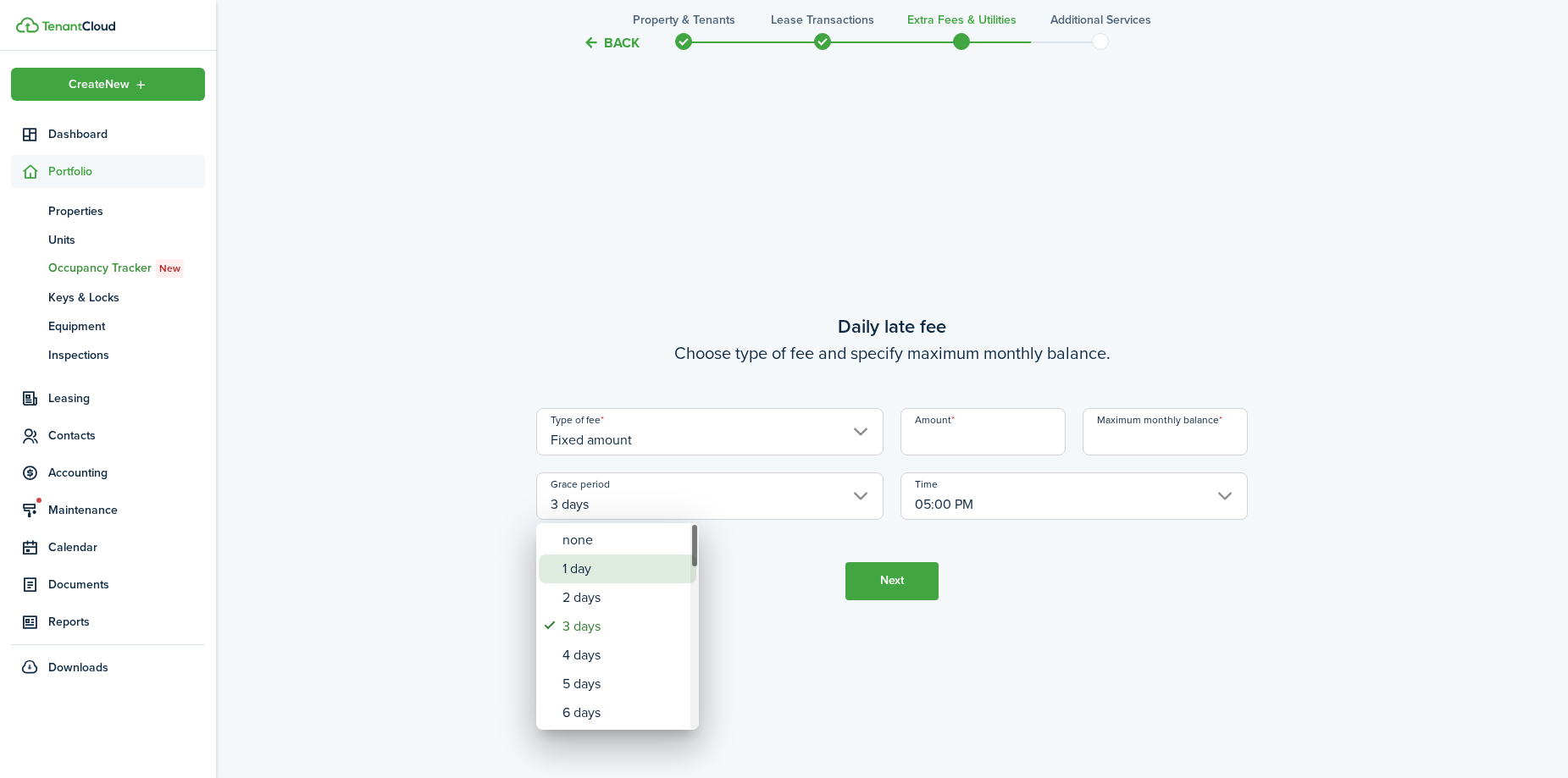
click at [593, 562] on div "1 day" at bounding box center [624, 569] width 124 height 29
type input "1 day"
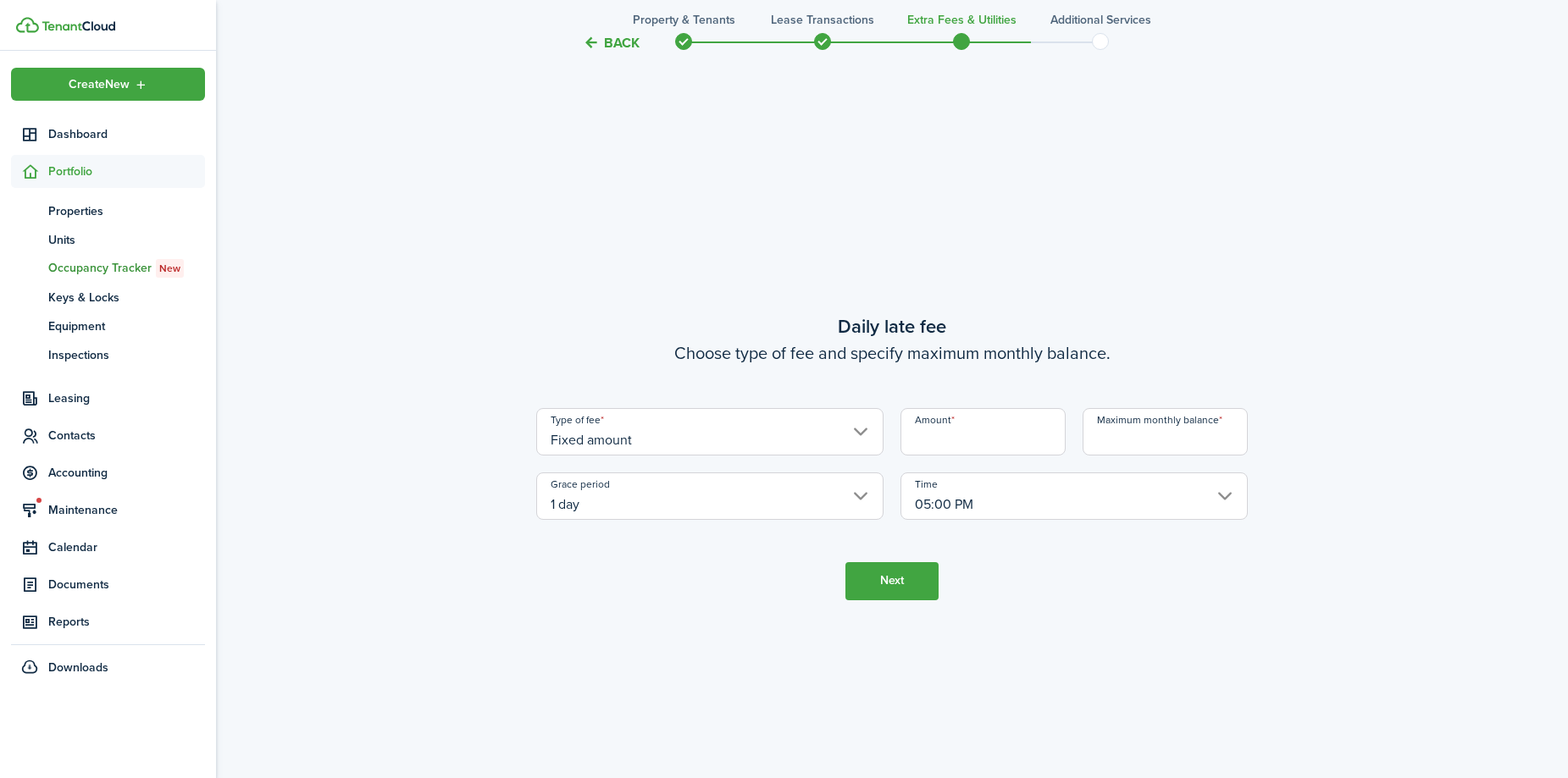
click at [928, 437] on input "Amount" at bounding box center [983, 431] width 165 height 47
type input "$5.00"
click at [910, 579] on button "Next" at bounding box center [892, 581] width 93 height 38
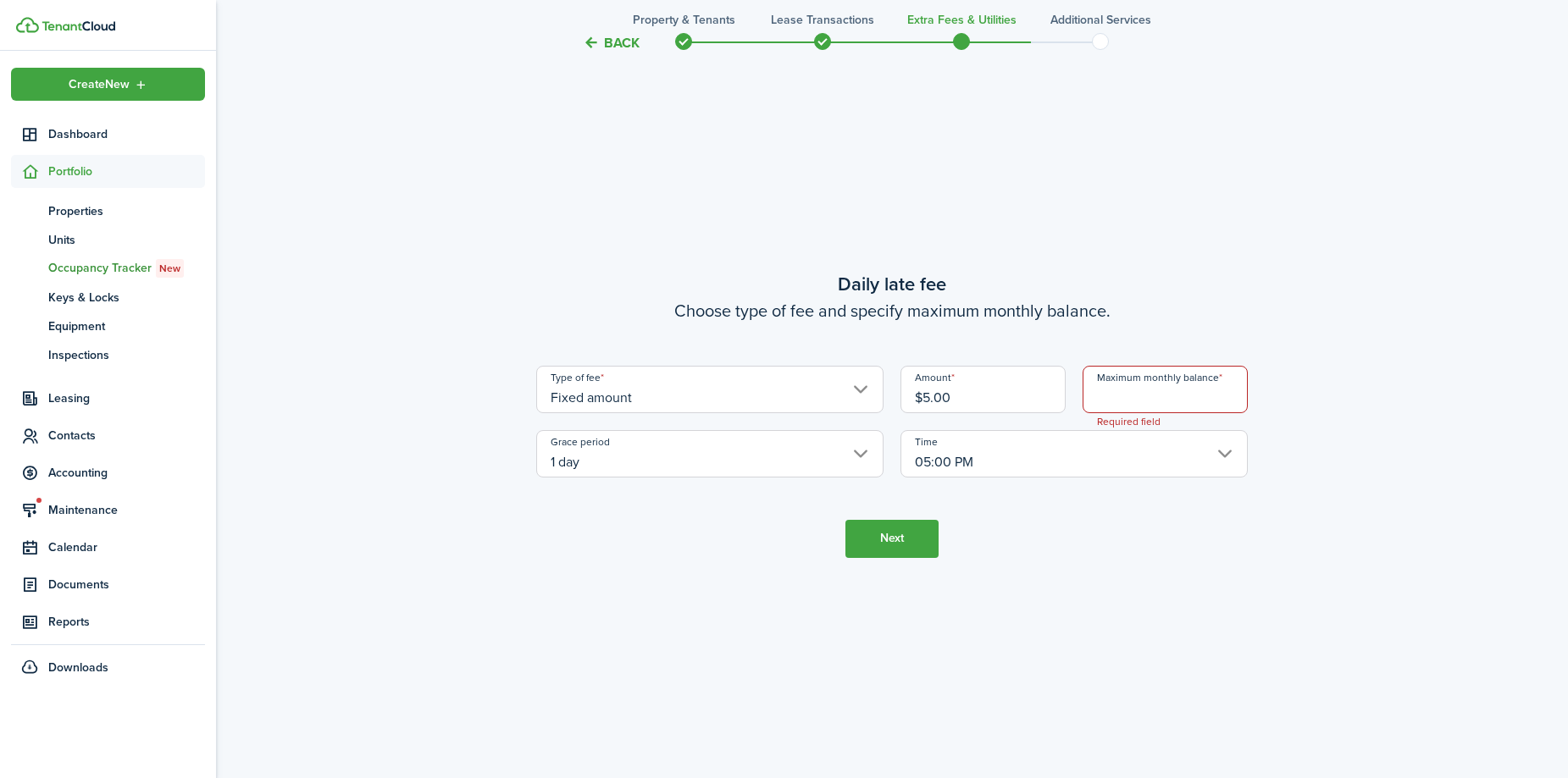
click at [1167, 406] on input "Maximum monthly balance" at bounding box center [1165, 389] width 165 height 47
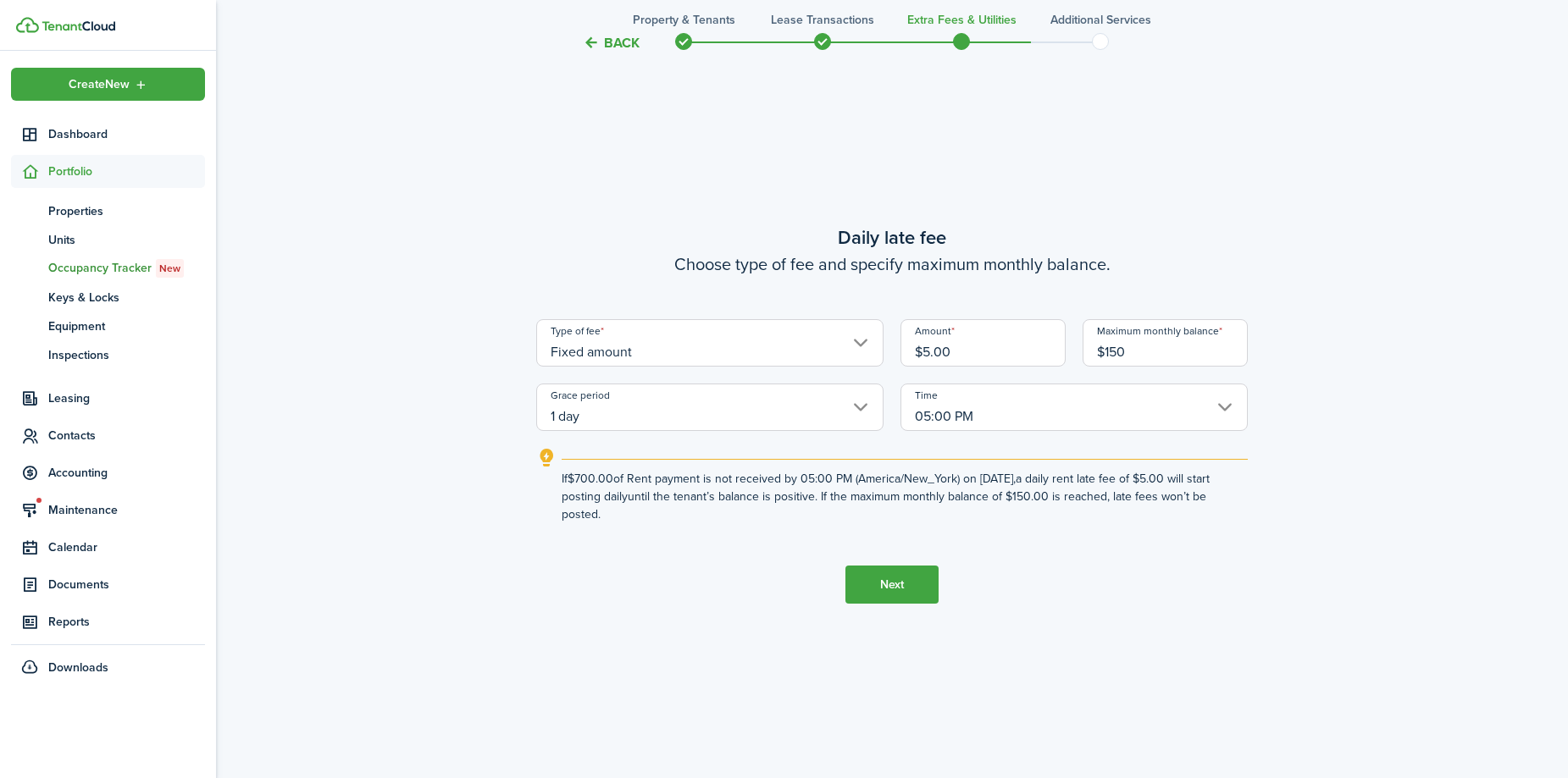
type input "$150.00"
click at [889, 575] on button "Next" at bounding box center [892, 584] width 93 height 38
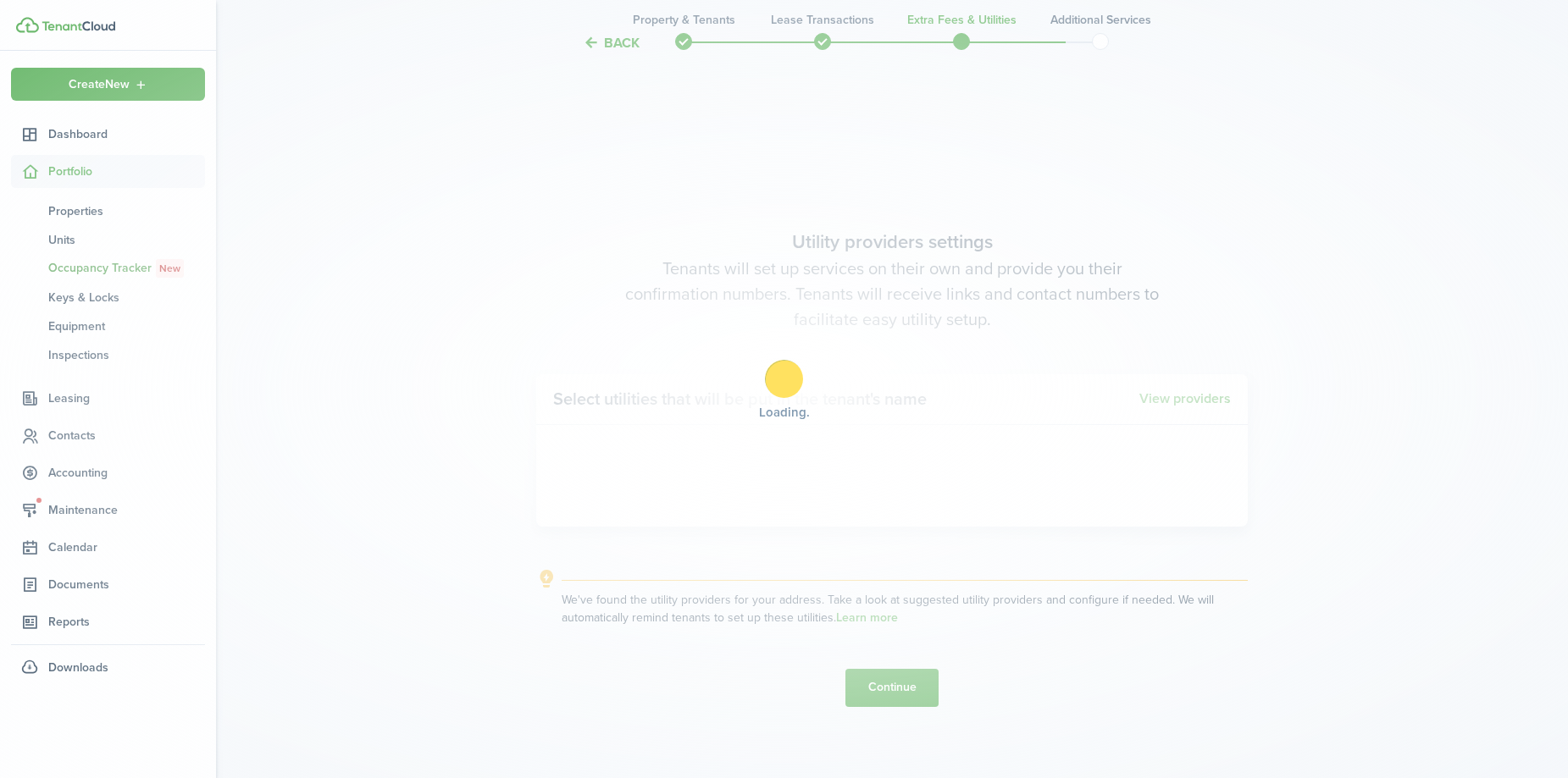
scroll to position [2221, 0]
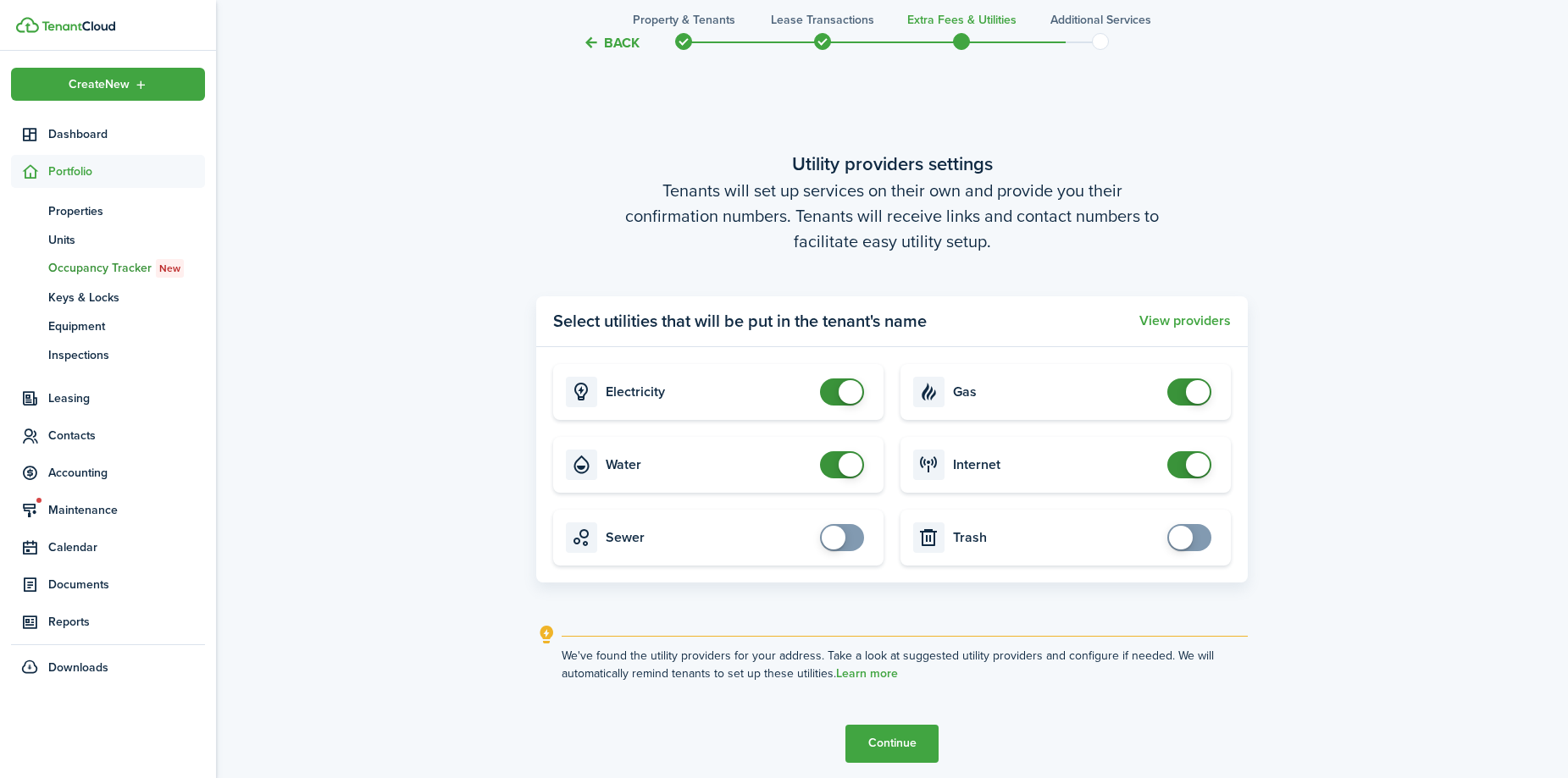
checkbox input "false"
click at [833, 459] on span at bounding box center [842, 464] width 17 height 27
checkbox input "false"
click at [1180, 399] on span at bounding box center [1189, 391] width 17 height 27
click at [868, 734] on button "Continue" at bounding box center [892, 744] width 93 height 38
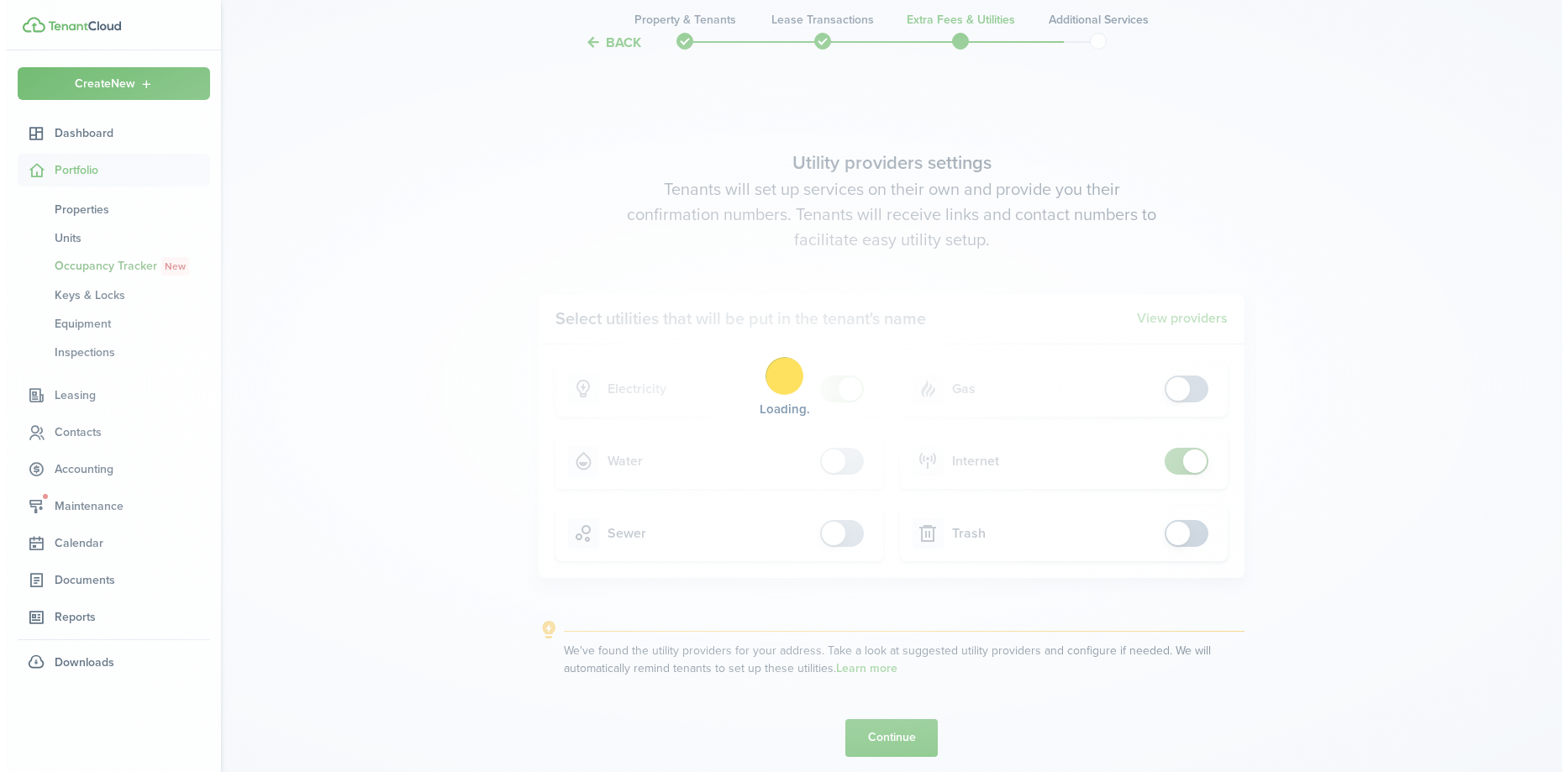
scroll to position [0, 0]
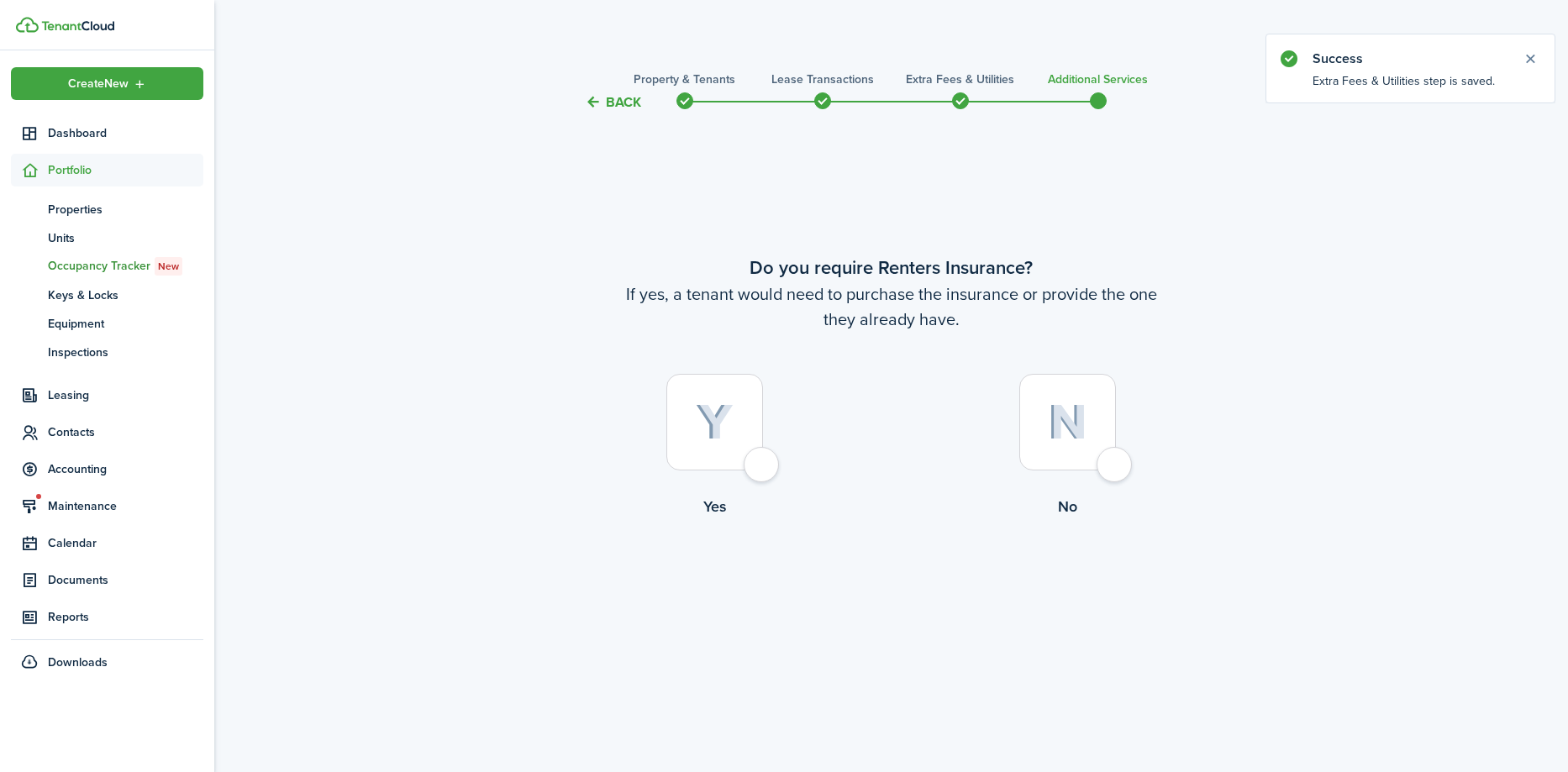
click at [762, 458] on div at bounding box center [715, 422] width 97 height 97
radio input "true"
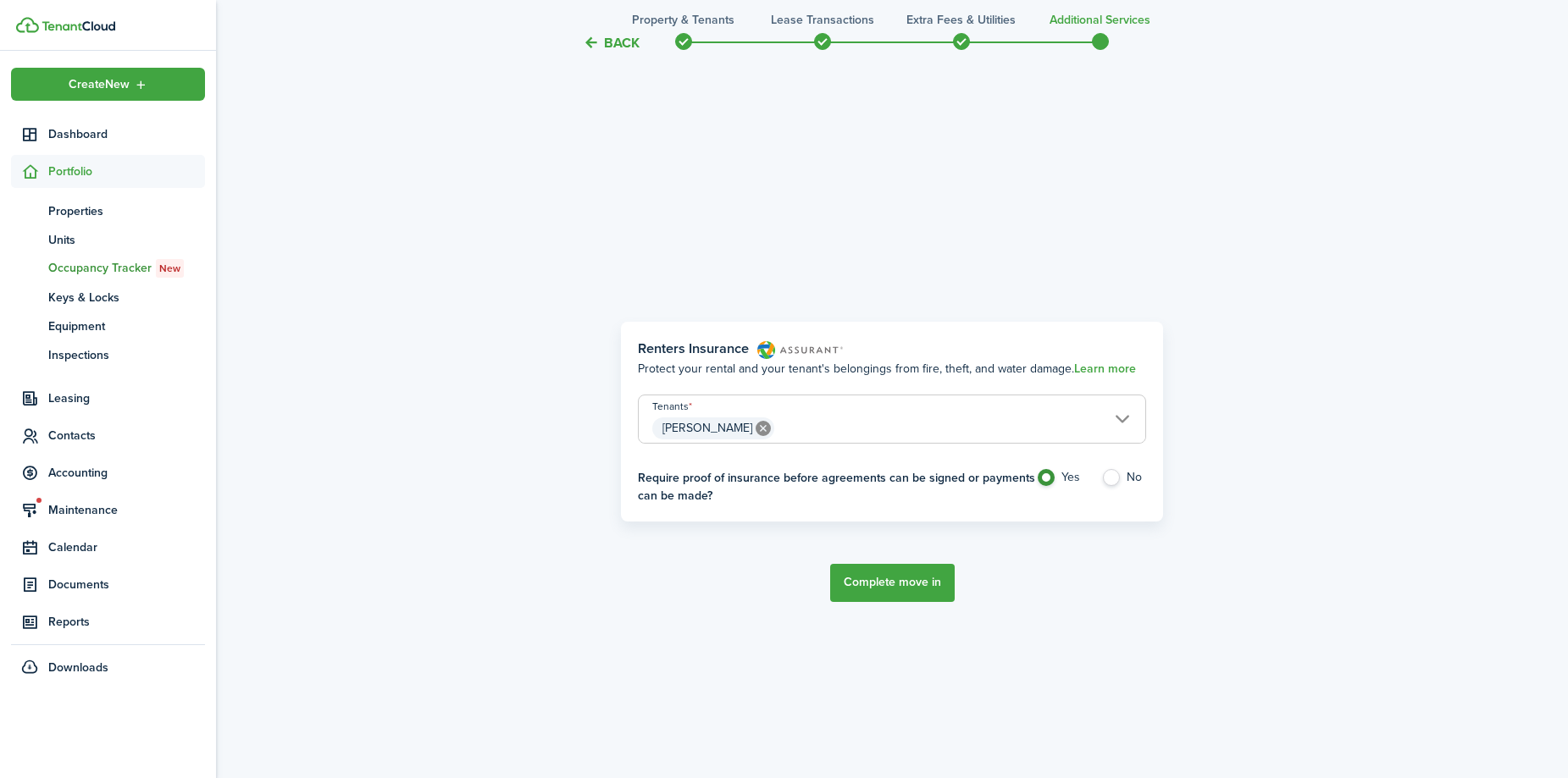
scroll to position [664, 0]
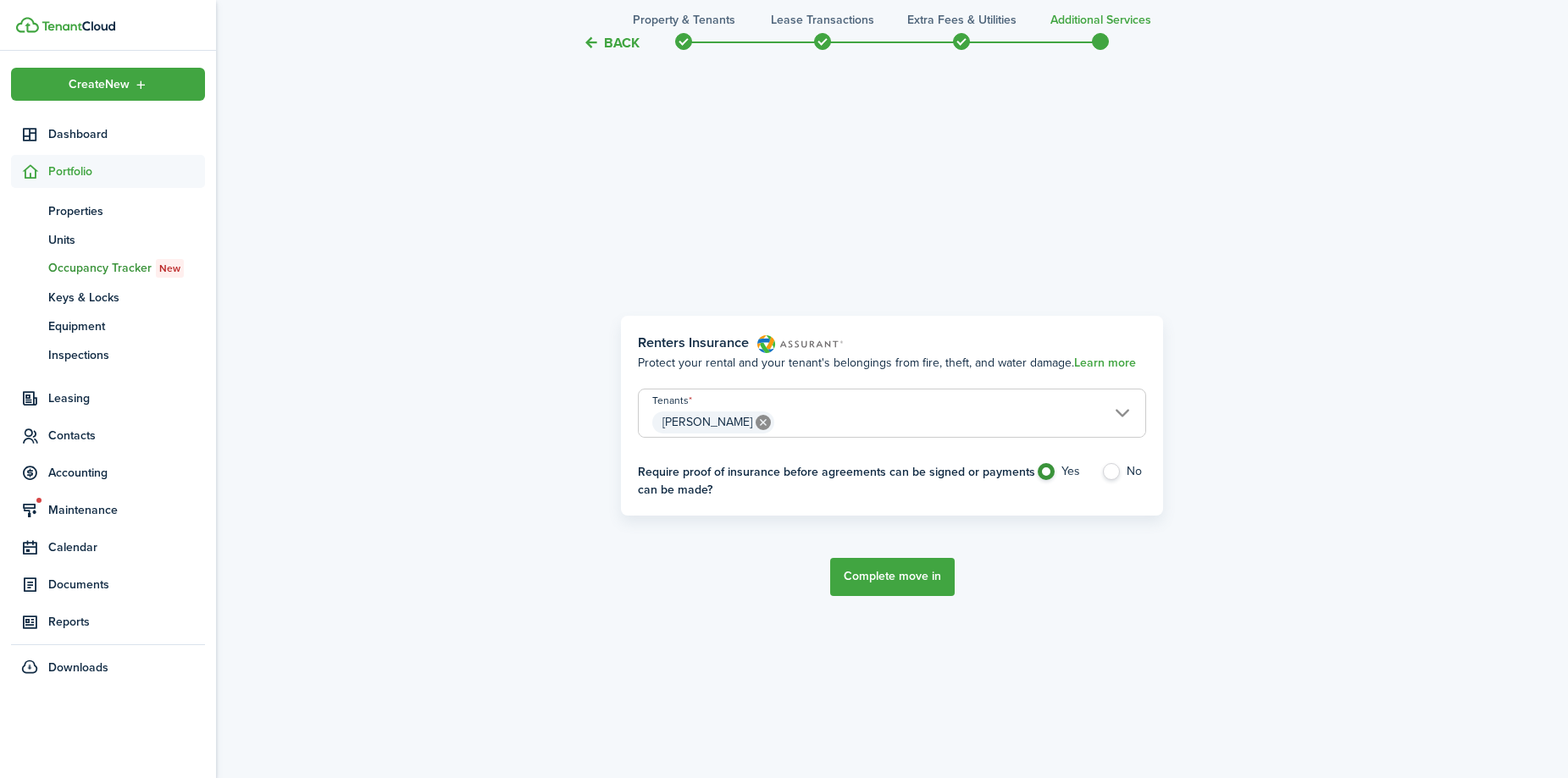
click at [856, 586] on button "Complete move in" at bounding box center [892, 577] width 125 height 38
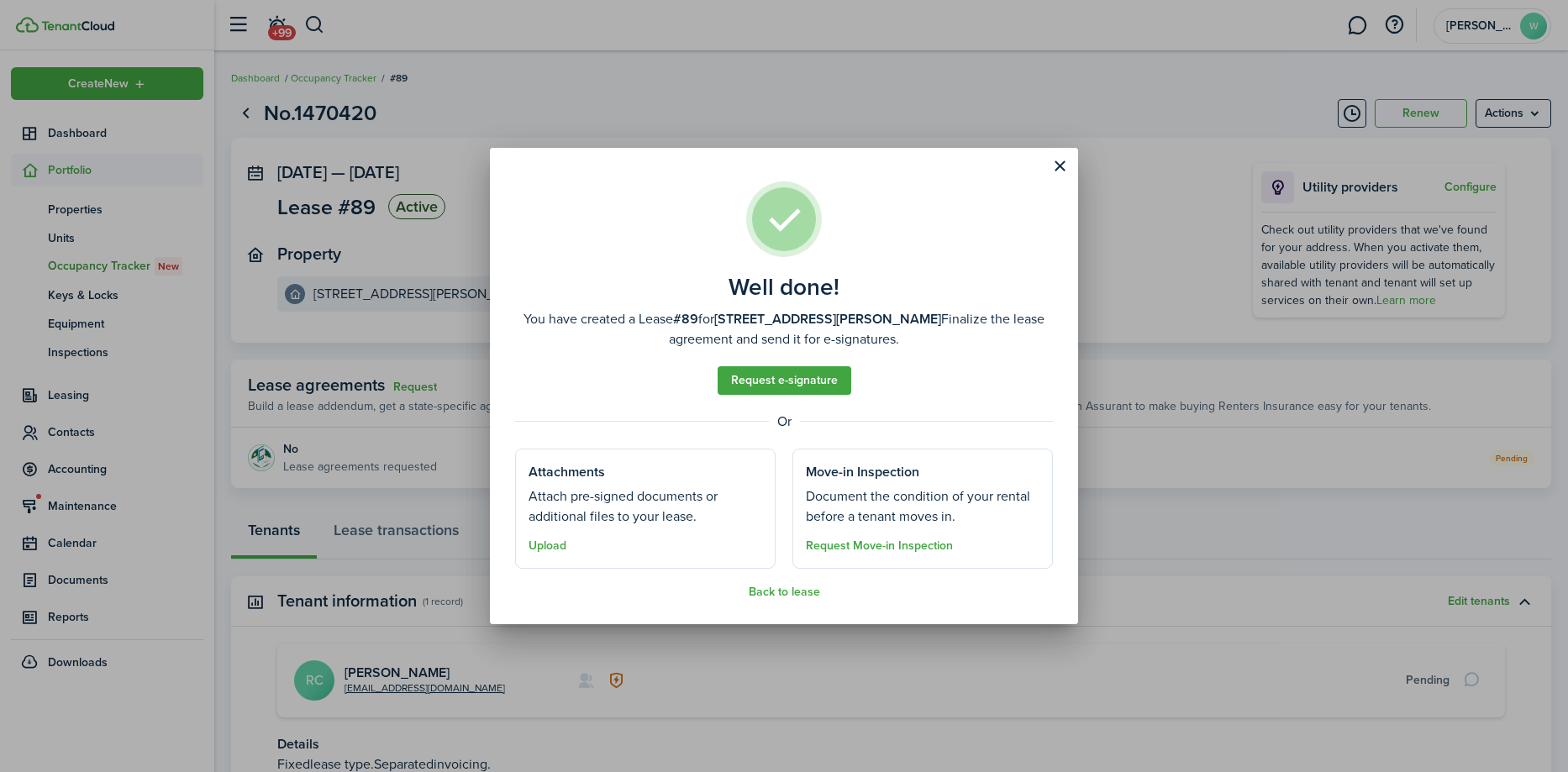
drag, startPoint x: 1054, startPoint y: 163, endPoint x: 844, endPoint y: 212, distance: 215.6
click at [844, 212] on section "Well done! You have created a Lease #89 for [STREET_ADDRESS][PERSON_NAME] Final…" at bounding box center [784, 386] width 588 height 475
click at [768, 595] on button "Back to lease" at bounding box center [784, 593] width 71 height 14
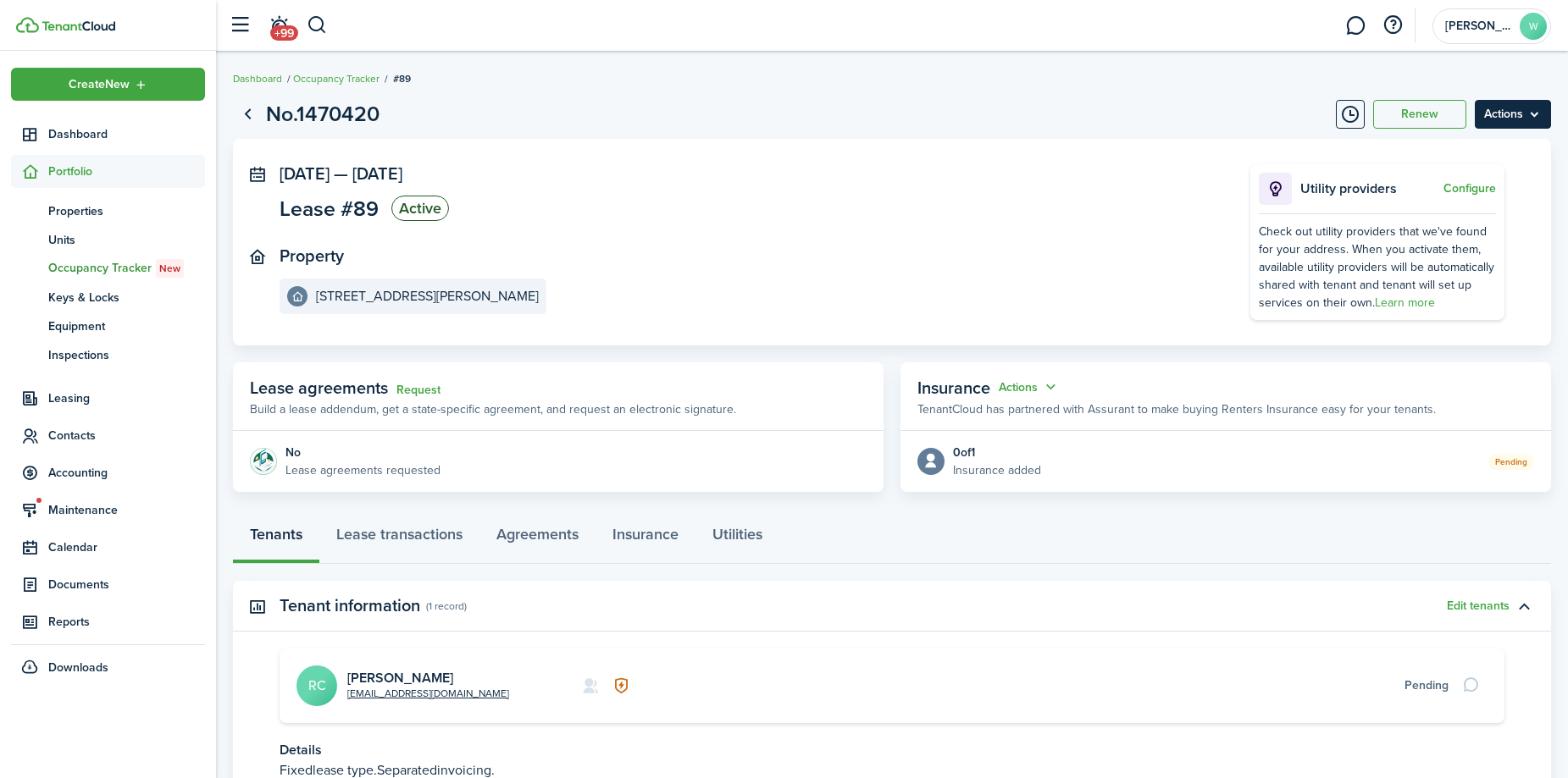
click at [1510, 117] on menu-btn "Actions" at bounding box center [1513, 114] width 77 height 29
click at [1026, 242] on panel-main-inner "[DATE] — [DATE] Lease #89 Active Property [STREET_ADDRESS][PERSON_NAME]" at bounding box center [739, 239] width 920 height 150
click at [97, 433] on span "Contacts" at bounding box center [126, 436] width 157 height 18
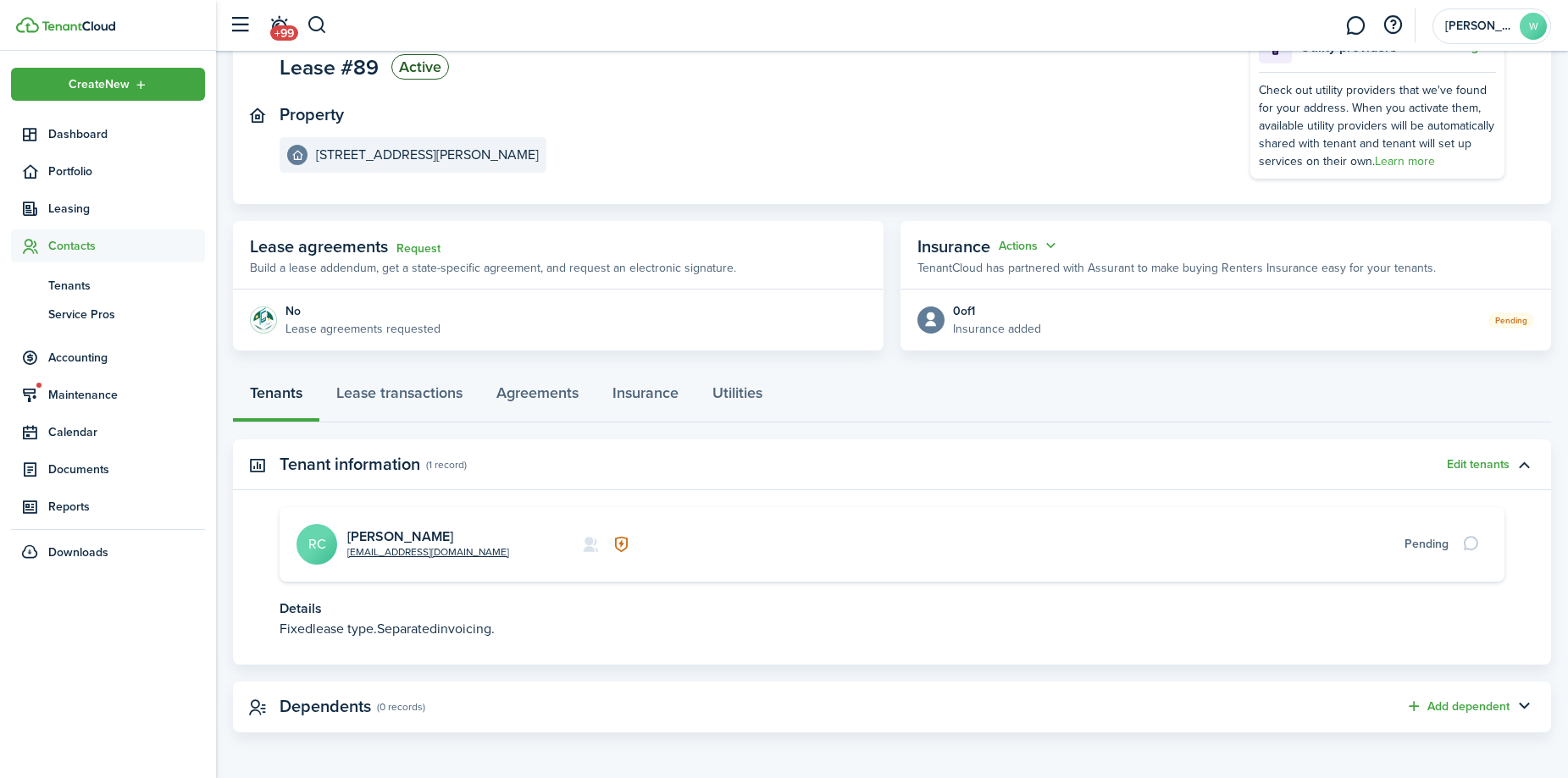
scroll to position [142, 0]
click at [1074, 717] on panel-main-header "Dependents (0 records) Add dependent" at bounding box center [892, 706] width 1318 height 51
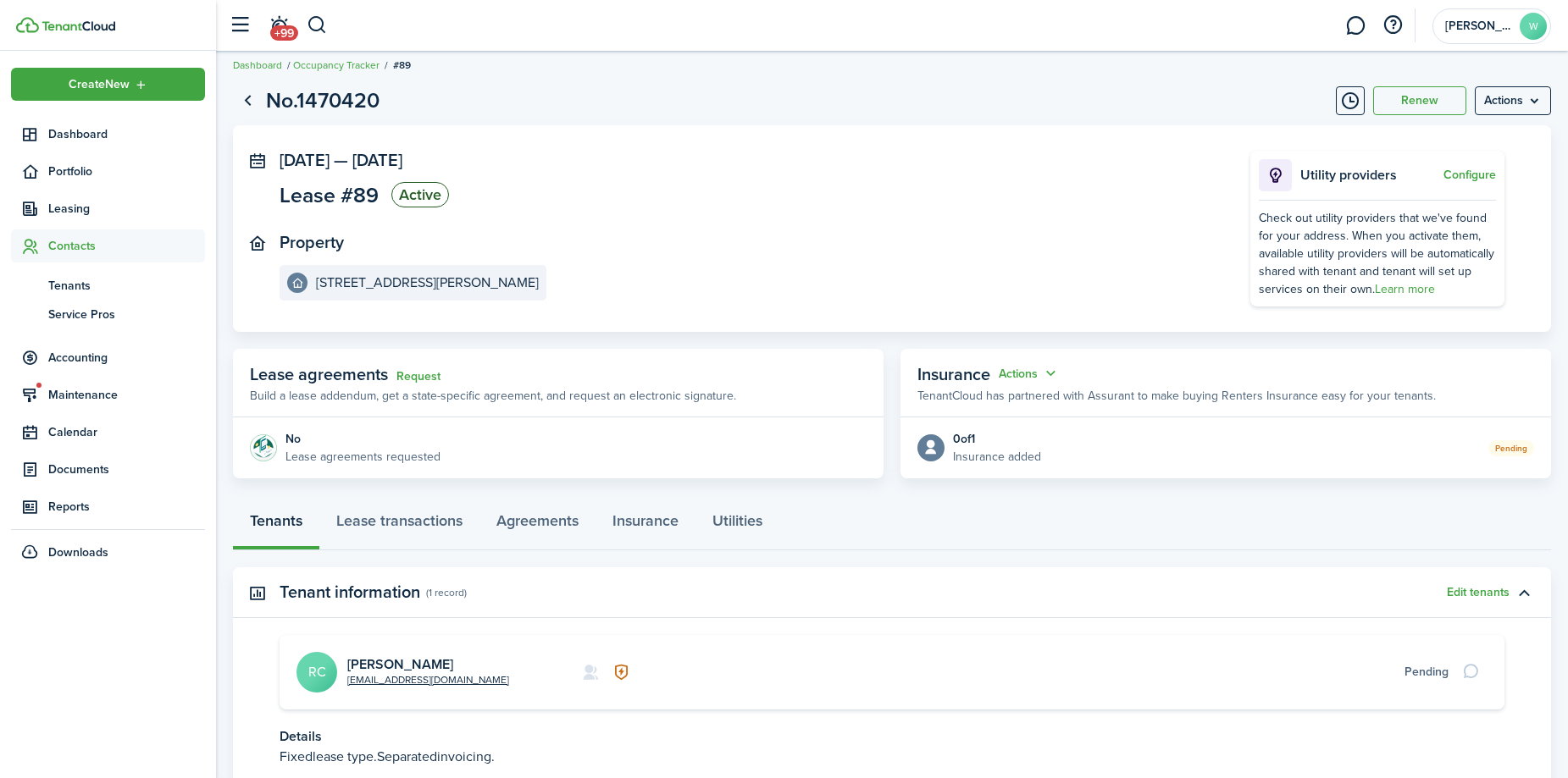
scroll to position [0, 0]
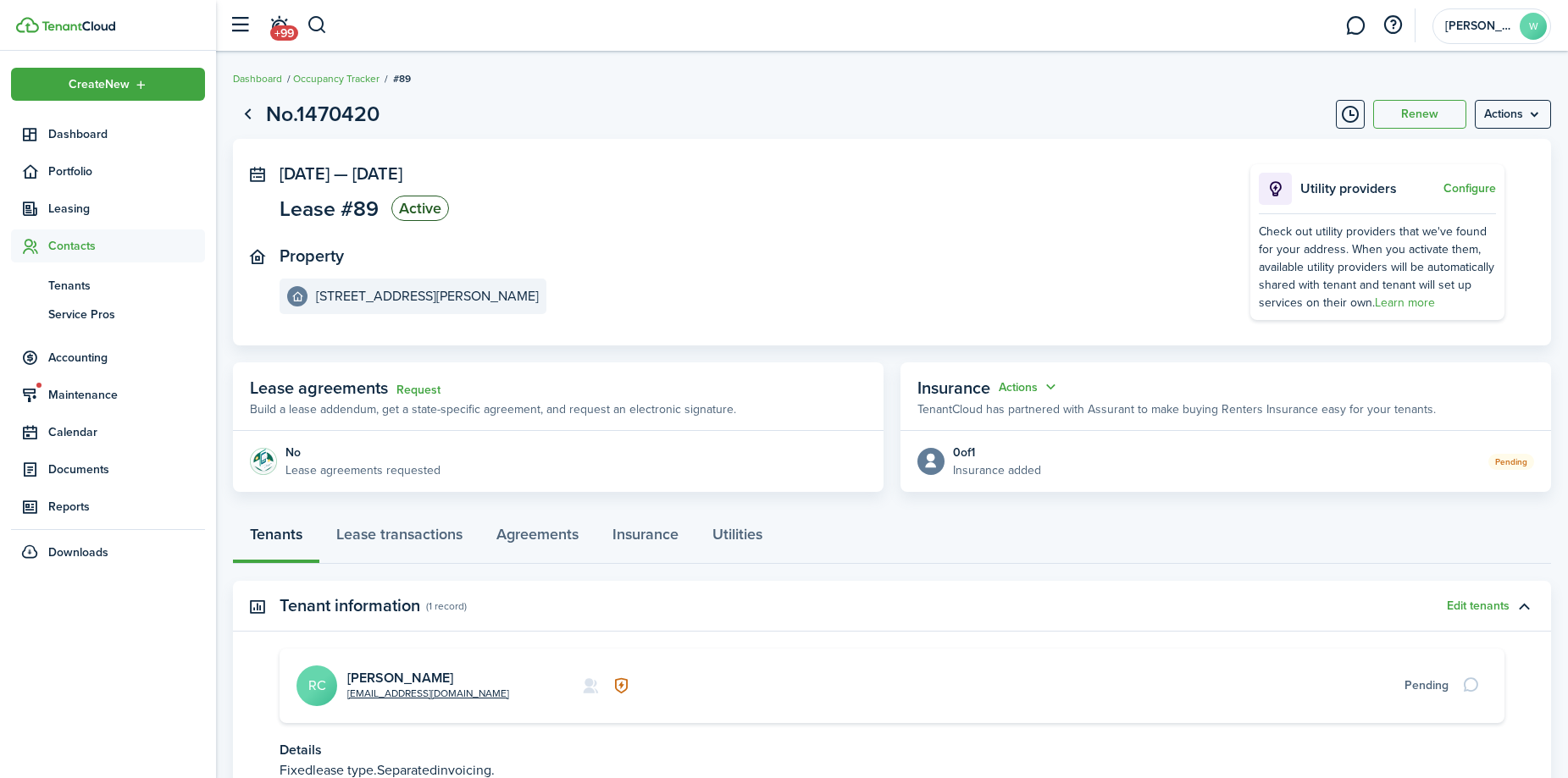
drag, startPoint x: 892, startPoint y: 365, endPoint x: 892, endPoint y: 434, distance: 69.0
click at [892, 434] on div "Lease agreements Request Build a lease addendum, get a state-specific agreement…" at bounding box center [892, 427] width 1318 height 129
click at [881, 286] on panel-main-section "Property [STREET_ADDRESS][PERSON_NAME]" at bounding box center [739, 280] width 920 height 67
click at [72, 282] on span "Tenants" at bounding box center [126, 285] width 157 height 18
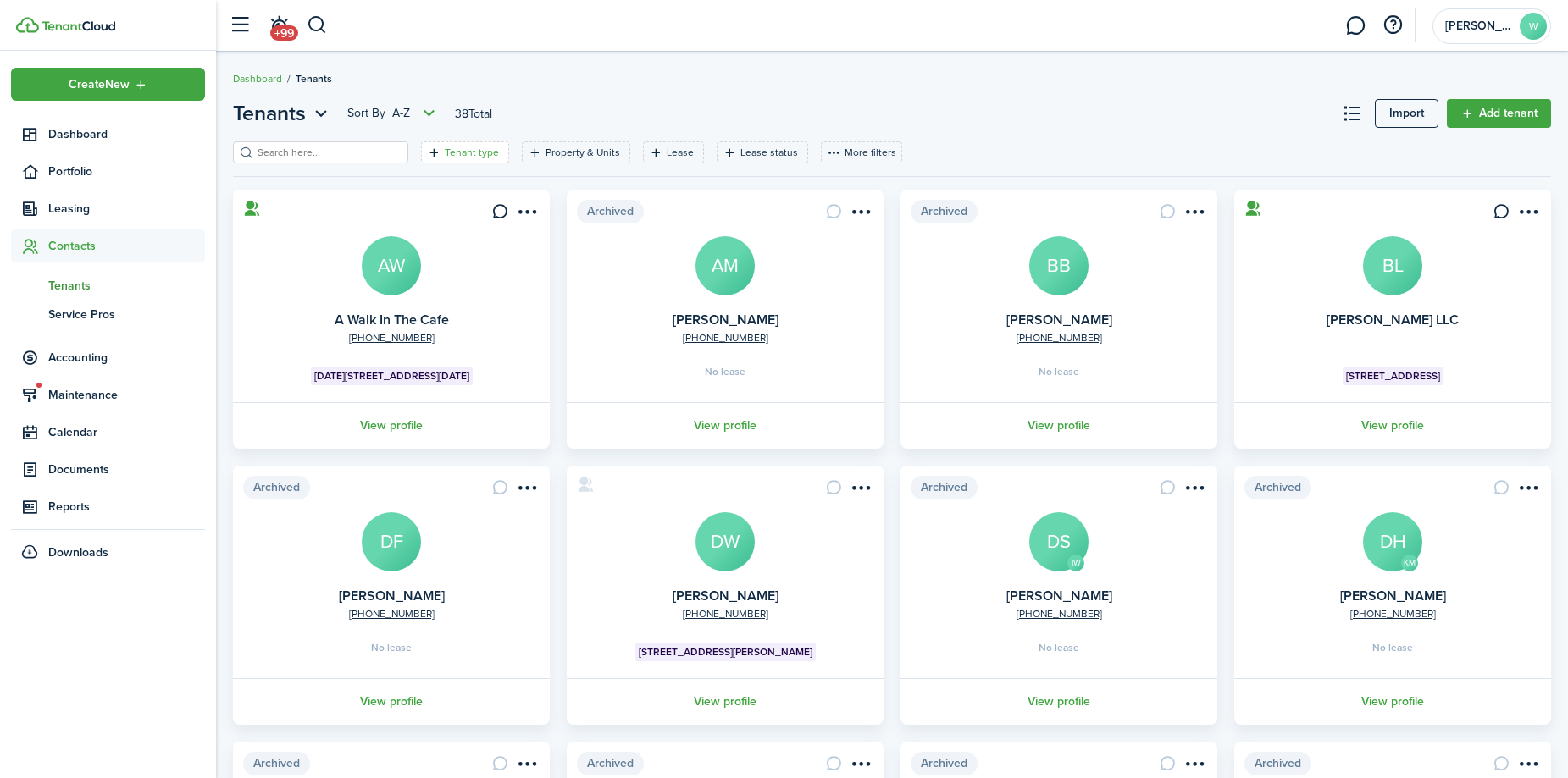
click at [457, 155] on filter-tag-label "Tenant type" at bounding box center [472, 152] width 54 height 16
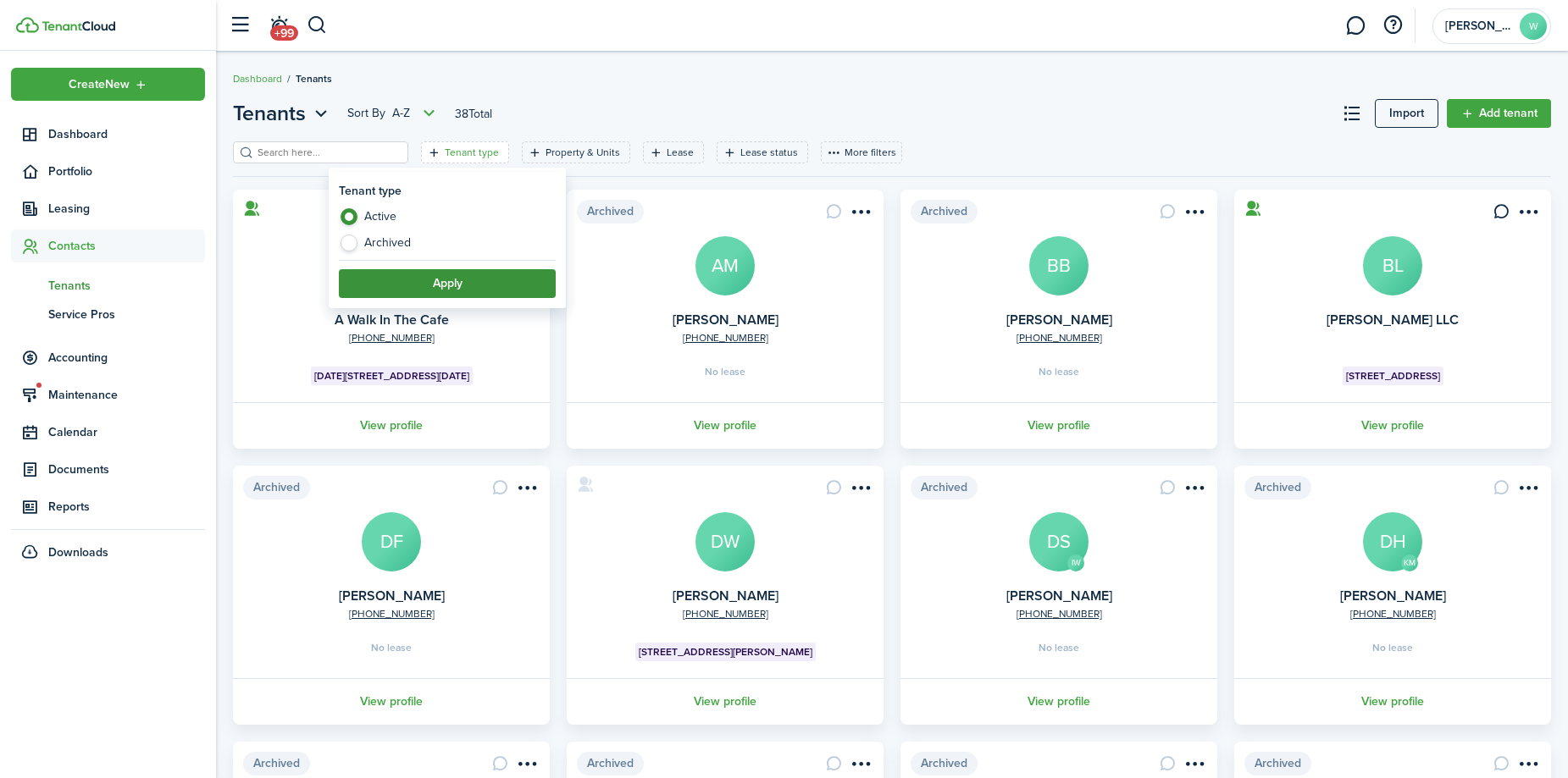
click at [396, 285] on button "Apply" at bounding box center [447, 283] width 217 height 29
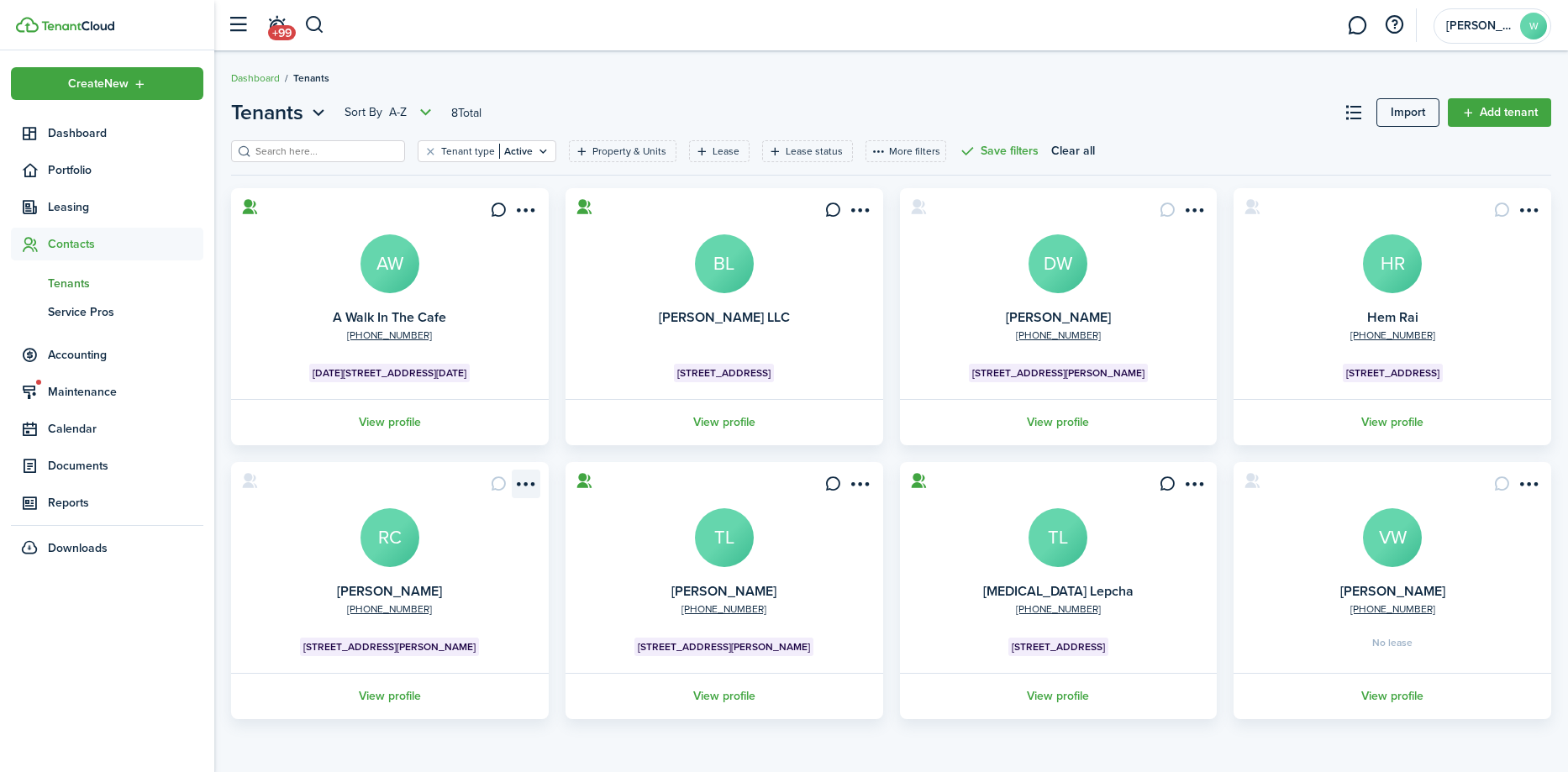
click at [524, 482] on menu-btn-icon "Open menu" at bounding box center [525, 484] width 28 height 28
click at [476, 551] on button "Resend connection" at bounding box center [465, 550] width 147 height 28
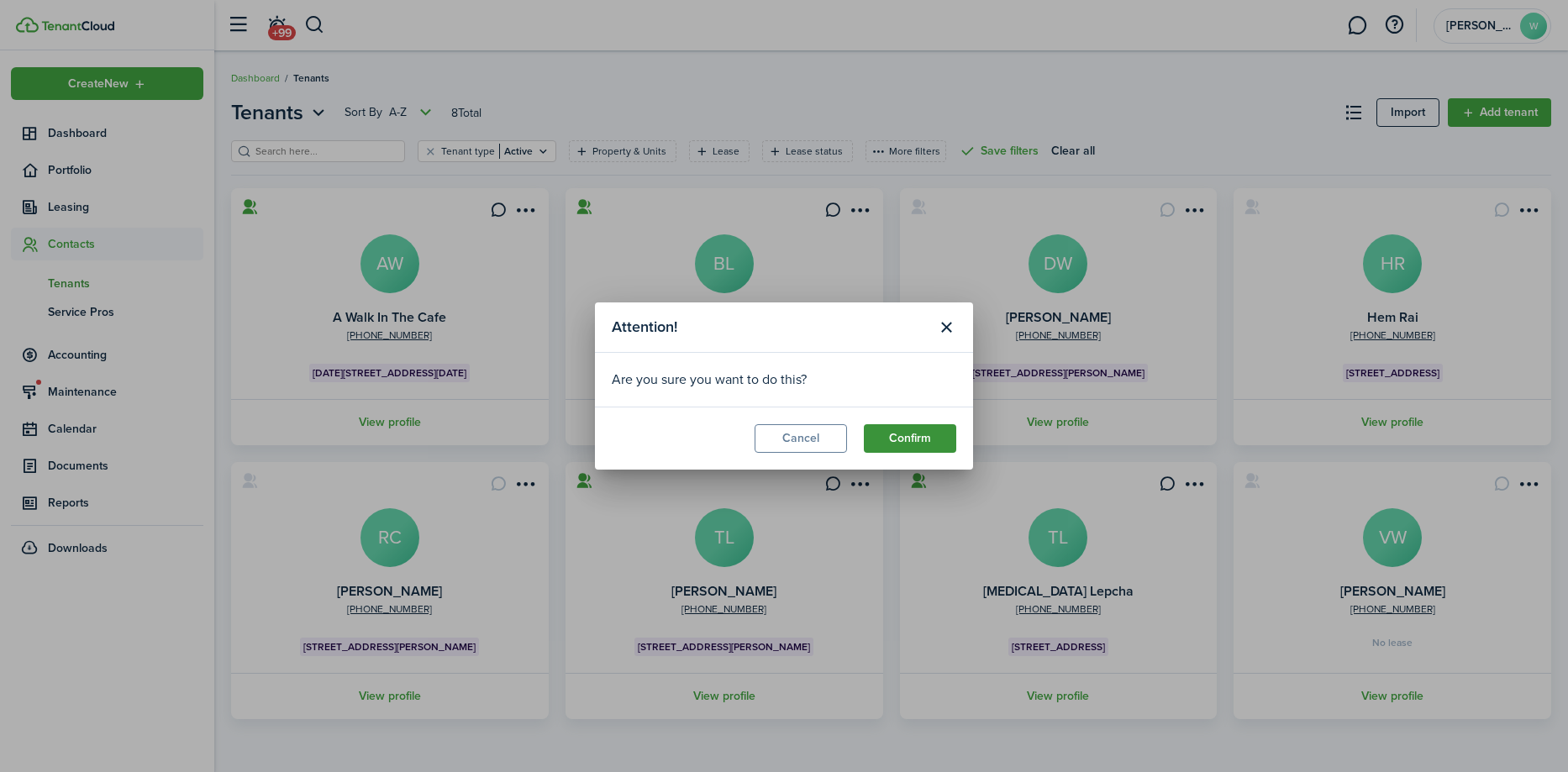
click at [884, 438] on button "Confirm" at bounding box center [910, 439] width 92 height 28
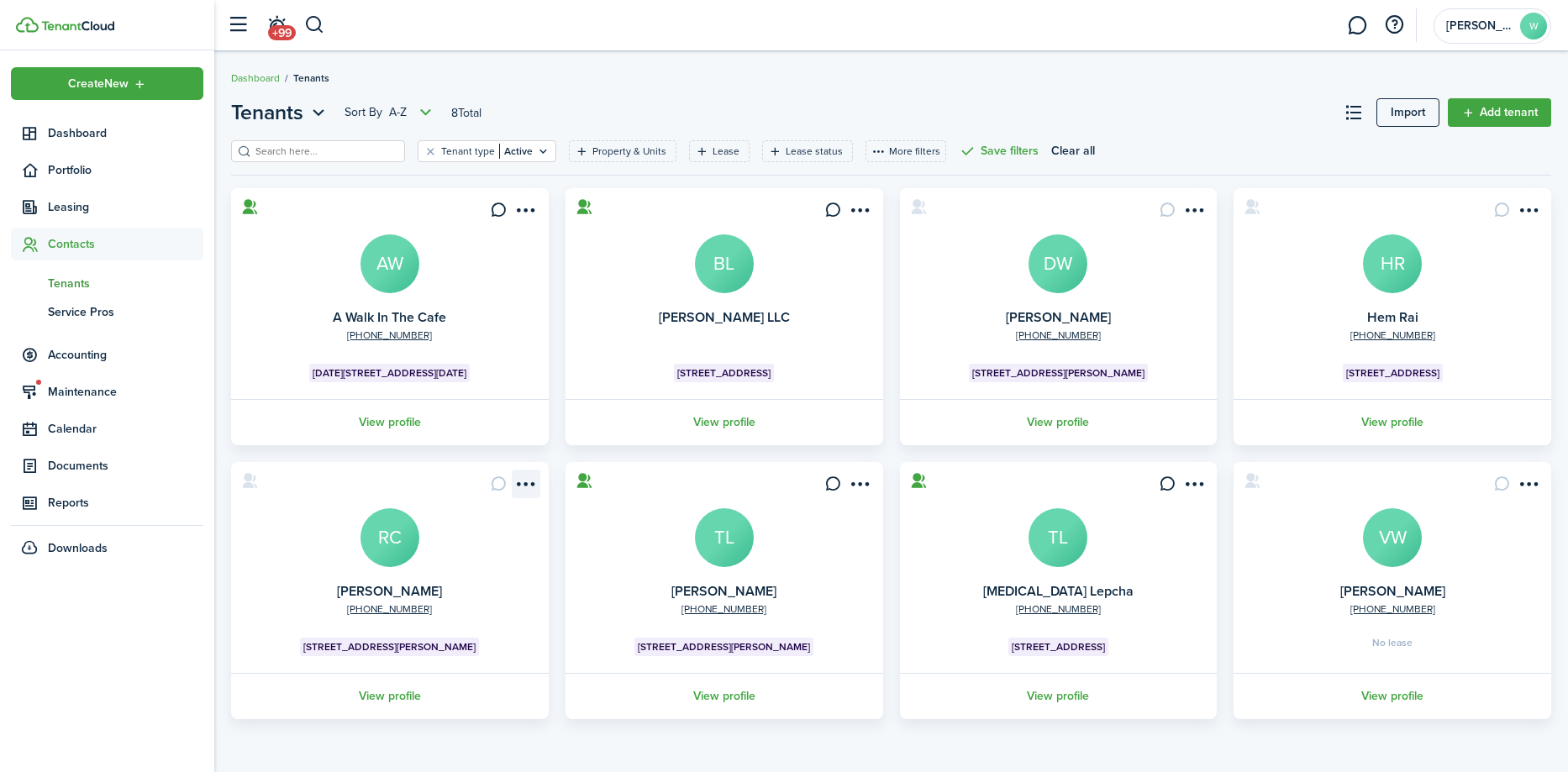
click at [532, 486] on menu-btn-icon "Open menu" at bounding box center [525, 484] width 28 height 28
click at [374, 700] on link "View profile" at bounding box center [390, 696] width 322 height 46
